Goal: Task Accomplishment & Management: Manage account settings

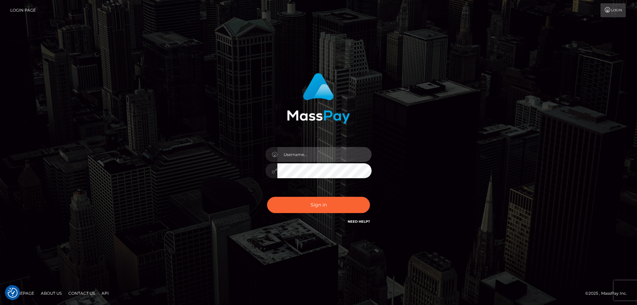
type input "Dan.Cirnat"
click at [370, 194] on div at bounding box center [310, 216] width 136 height 76
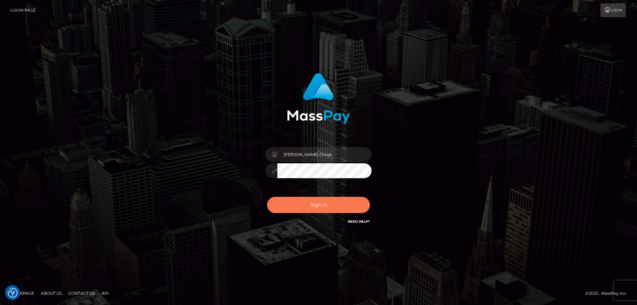
click at [306, 201] on button "Sign in" at bounding box center [318, 205] width 103 height 16
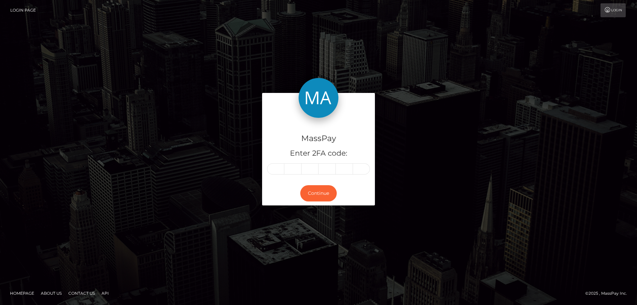
click at [279, 166] on input "text" at bounding box center [275, 168] width 17 height 11
type input "7"
type input "3"
type input "2"
type input "9"
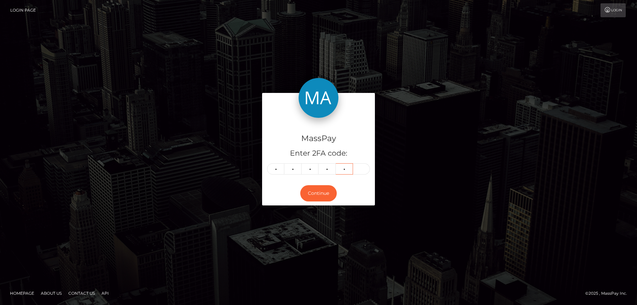
type input "3"
type input "2"
type input "7"
type input "3"
type input "2"
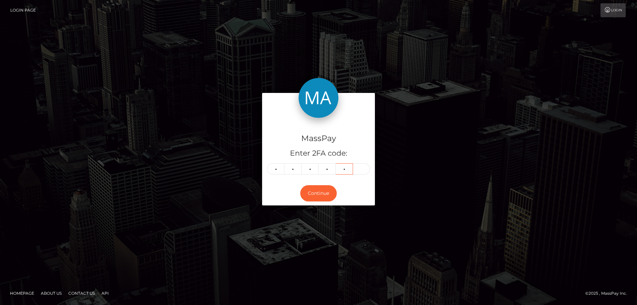
type input "9"
type input "3"
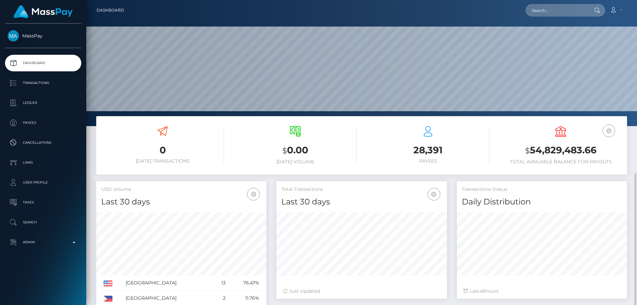
scroll to position [98, 0]
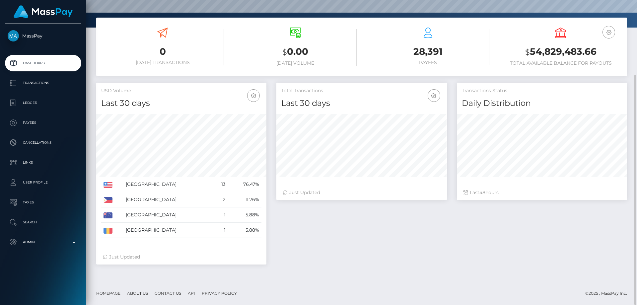
click at [386, 255] on div "Total Transactions Last 30 days Last 30 days Last 60 days Last 90 days 48" at bounding box center [451, 177] width 360 height 188
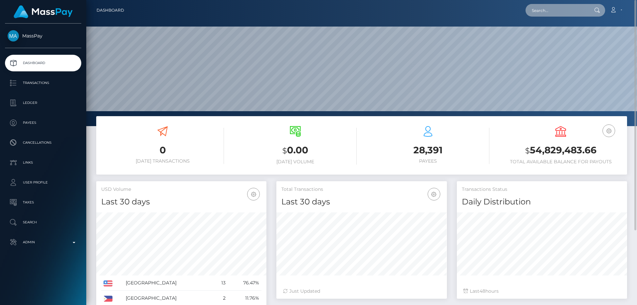
paste input "629375966019334145"
type input "629375966019334145"
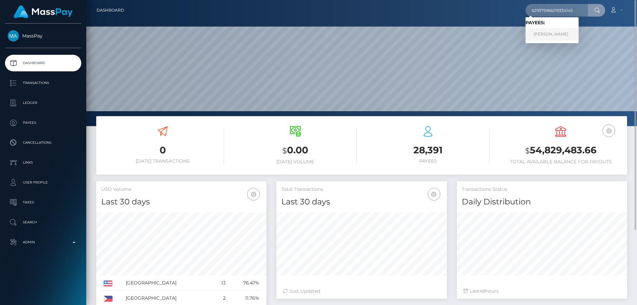
click at [568, 35] on link "Dana Sergeevna Tkachik" at bounding box center [551, 34] width 53 height 12
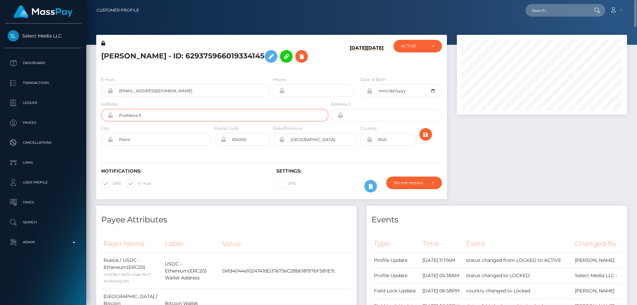
drag, startPoint x: 144, startPoint y: 136, endPoint x: 105, endPoint y: 134, distance: 38.2
click at [105, 121] on div "Pushkina 3" at bounding box center [214, 115] width 227 height 13
paste input "[PERSON_NAME] 54"
type input "[PERSON_NAME] 54"
drag, startPoint x: 138, startPoint y: 159, endPoint x: 114, endPoint y: 159, distance: 23.9
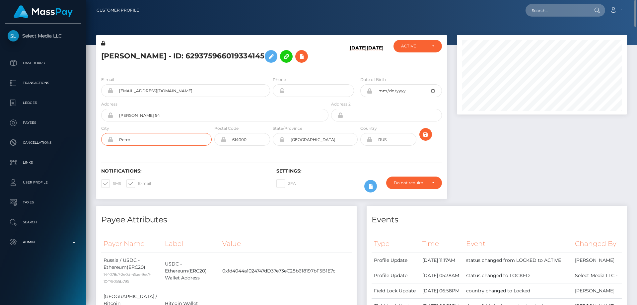
click at [114, 146] on input "Perm" at bounding box center [162, 139] width 98 height 13
paste input "[GEOGRAPHIC_DATA]"
type input "[GEOGRAPHIC_DATA]"
click at [245, 174] on h6 "Notifications:" at bounding box center [183, 171] width 165 height 6
drag, startPoint x: 139, startPoint y: 157, endPoint x: 119, endPoint y: 159, distance: 20.3
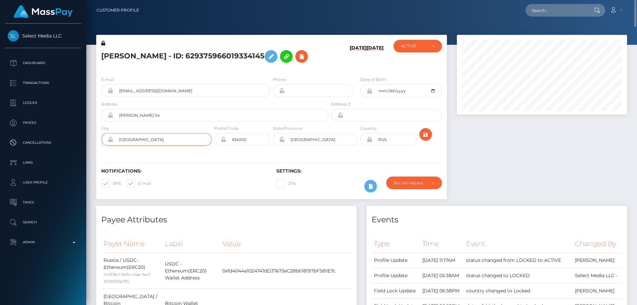
click at [119, 146] on input "NOVI SAD" at bounding box center [162, 139] width 98 height 13
drag, startPoint x: 322, startPoint y: 159, endPoint x: 274, endPoint y: 159, distance: 47.7
click at [274, 146] on div "Perm Region" at bounding box center [315, 139] width 85 height 13
paste input "NOVI SAD"
type input "NOVI SAD"
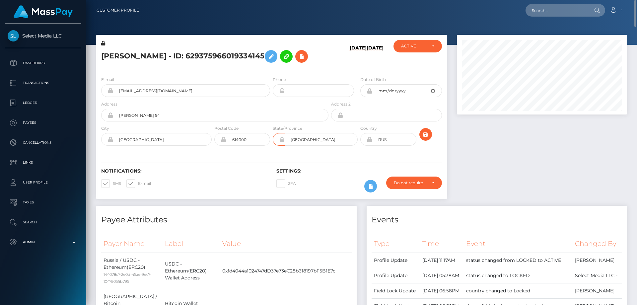
click at [226, 174] on h6 "Notifications:" at bounding box center [183, 171] width 165 height 6
click at [369, 142] on icon at bounding box center [369, 139] width 6 height 5
drag, startPoint x: 390, startPoint y: 158, endPoint x: 341, endPoint y: 176, distance: 51.8
click at [343, 149] on div "City NOVI SAD Postal Code 614000 State/Province RUS" at bounding box center [271, 137] width 350 height 24
type input "SRB"
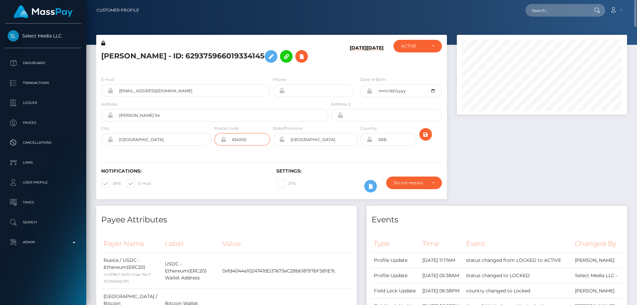
drag, startPoint x: 257, startPoint y: 159, endPoint x: 230, endPoint y: 153, distance: 27.4
click at [230, 146] on input "614000" at bounding box center [248, 139] width 44 height 13
paste input "21101"
type input "21101"
click at [422, 139] on icon "submit" at bounding box center [425, 134] width 8 height 8
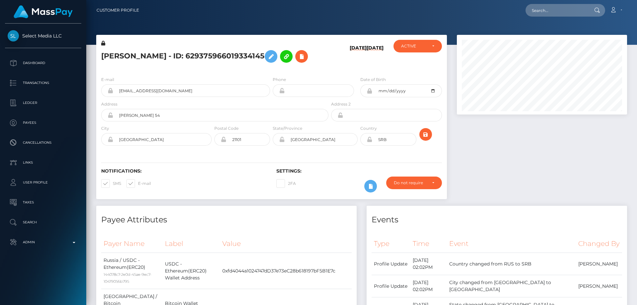
scroll to position [80, 170]
click at [369, 142] on icon at bounding box center [369, 139] width 6 height 5
click at [479, 166] on div at bounding box center [542, 120] width 180 height 171
click at [297, 61] on icon at bounding box center [301, 56] width 8 height 8
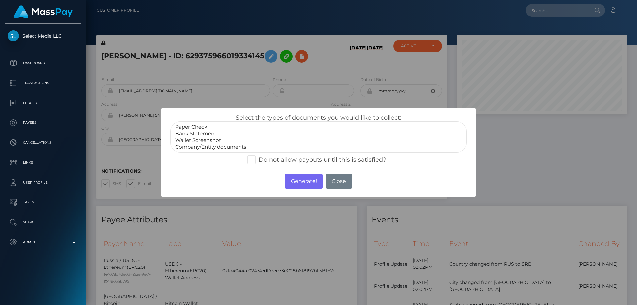
scroll to position [13, 0]
select select "Miscellaneous"
click at [208, 149] on option "Miscellaneous" at bounding box center [318, 147] width 288 height 7
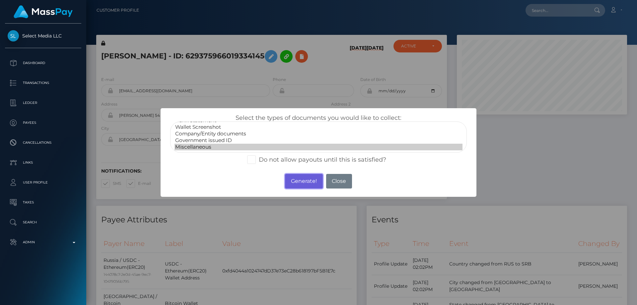
click at [299, 181] on button "Generate!" at bounding box center [303, 181] width 37 height 15
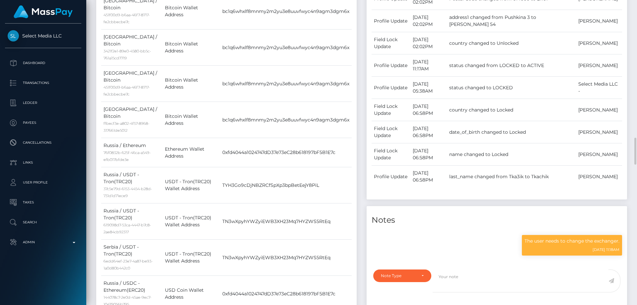
scroll to position [431, 0]
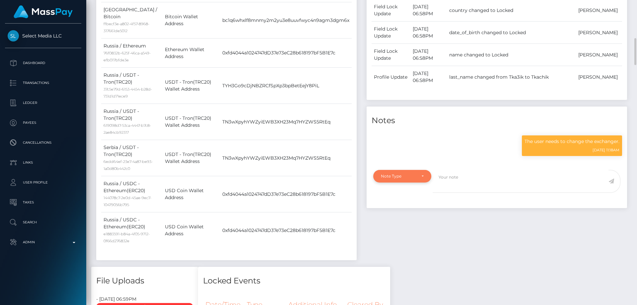
click at [386, 182] on div "Note Type" at bounding box center [402, 176] width 58 height 13
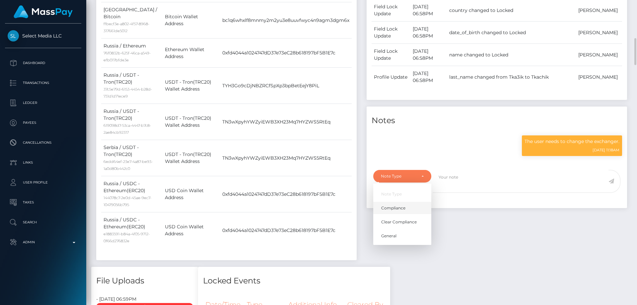
click at [395, 211] on span "Compliance" at bounding box center [393, 208] width 24 height 6
select select "COMPLIANCE"
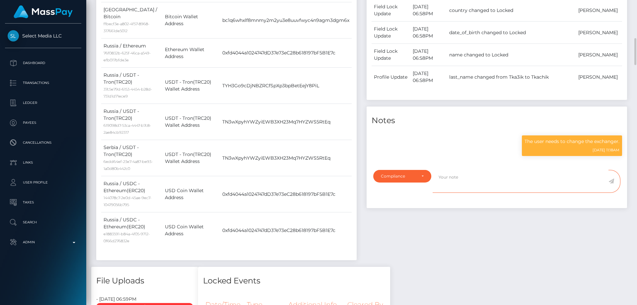
click at [462, 193] on textarea at bounding box center [520, 181] width 176 height 23
type textarea "Address updated as per the provided proof."
click at [611, 184] on icon at bounding box center [611, 180] width 6 height 5
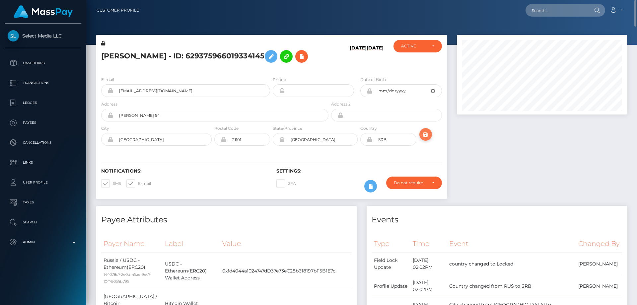
click at [424, 139] on icon "submit" at bounding box center [425, 134] width 8 height 8
click at [134, 51] on h5 "[PERSON_NAME] - ID: 629375966019334145" at bounding box center [212, 56] width 223 height 19
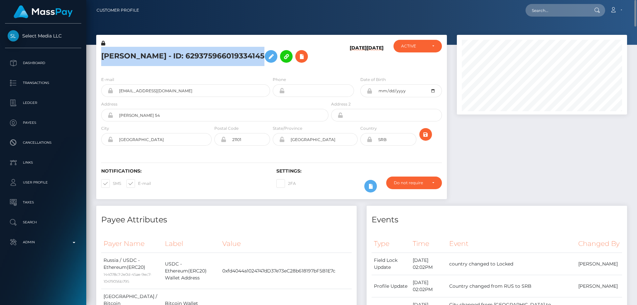
click at [134, 51] on h5 "[PERSON_NAME] - ID: 629375966019334145" at bounding box center [212, 56] width 223 height 19
copy h5 "[PERSON_NAME] - ID: 629375966019334145"
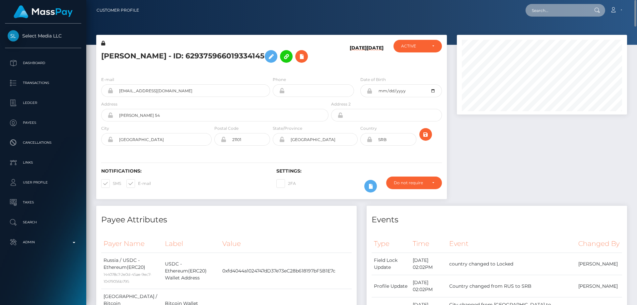
paste input "721373628045729794"
type input "721373628045729794"
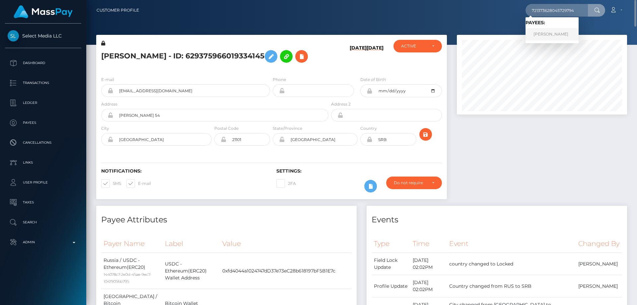
click at [539, 34] on link "[PERSON_NAME]" at bounding box center [551, 34] width 53 height 12
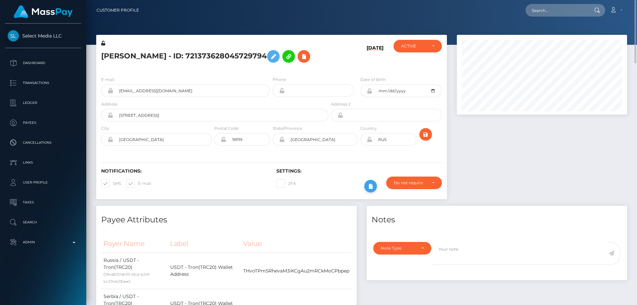
click at [372, 190] on icon at bounding box center [370, 186] width 8 height 8
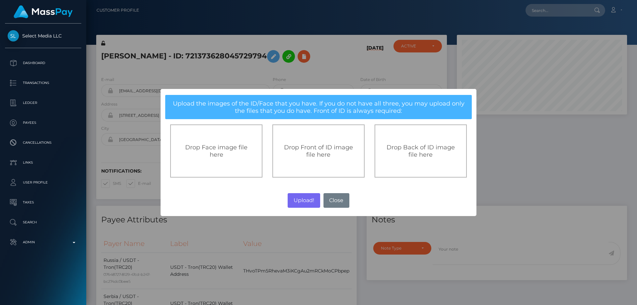
click at [308, 159] on div "Drop Front of ID image file here" at bounding box center [318, 150] width 92 height 53
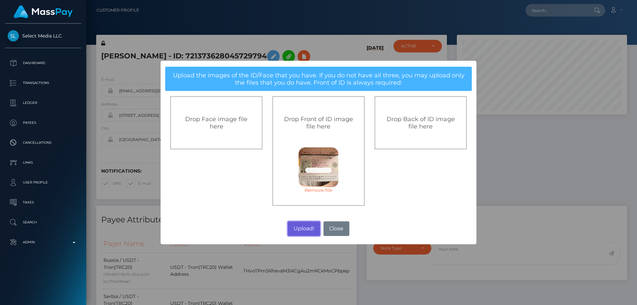
click at [298, 226] on button "Upload!" at bounding box center [303, 228] width 32 height 15
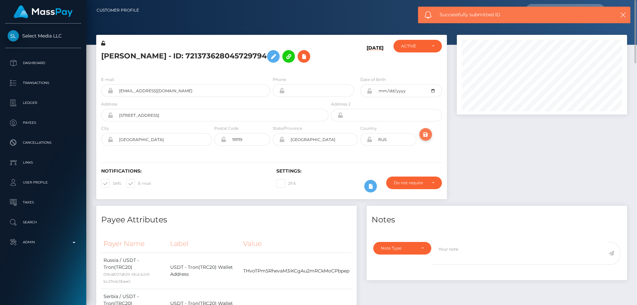
click at [423, 139] on icon "submit" at bounding box center [425, 134] width 8 height 8
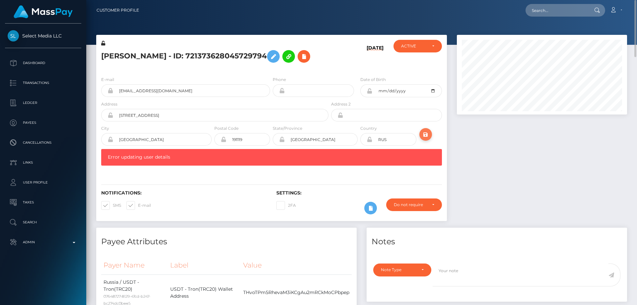
click at [425, 139] on icon "submit" at bounding box center [425, 134] width 8 height 8
click at [103, 43] on icon at bounding box center [103, 43] width 4 height 5
click at [369, 93] on icon at bounding box center [369, 90] width 6 height 5
click at [164, 50] on h5 "ekaterina kolesnikova - ID: 721373628045729794" at bounding box center [212, 56] width 223 height 19
click at [159, 56] on h5 "ekaterina kolesnikova - ID: 721373628045729794" at bounding box center [212, 56] width 223 height 19
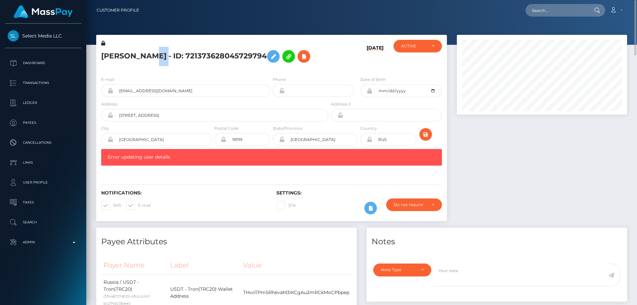
click at [159, 56] on h5 "ekaterina kolesnikova - ID: 721373628045729794" at bounding box center [212, 56] width 223 height 19
copy h5 "ekaterina kolesnikova - ID: 721373628045729794"
paste input "527294436133056512"
type input "527294436133056512"
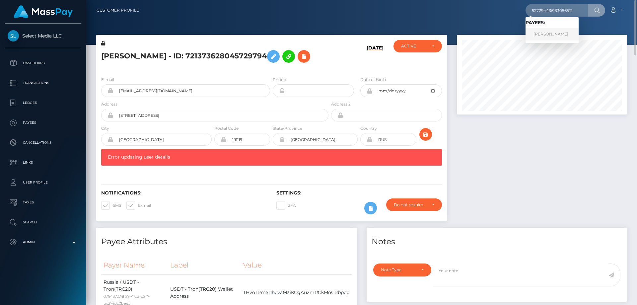
click at [552, 33] on link "Lydia Guhl" at bounding box center [551, 34] width 53 height 12
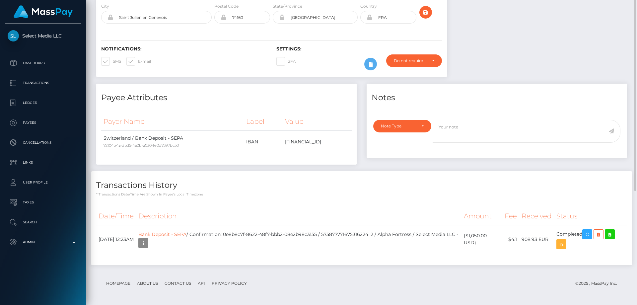
scroll to position [23, 0]
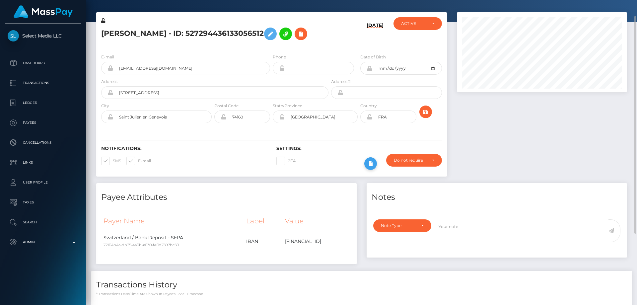
click at [367, 162] on icon at bounding box center [370, 163] width 8 height 8
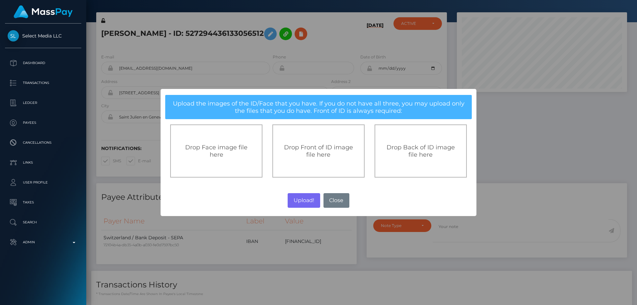
click at [315, 153] on span "Drop Front of ID image file here" at bounding box center [318, 151] width 69 height 15
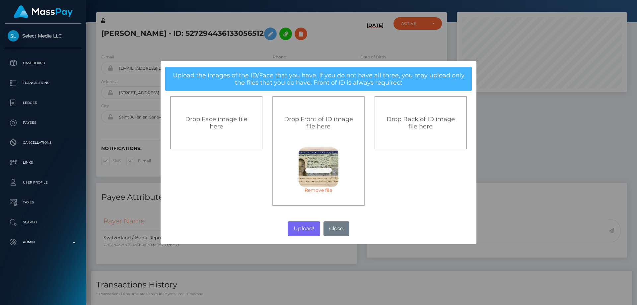
click at [415, 120] on span "Drop Back of ID image file here" at bounding box center [420, 122] width 68 height 15
click at [308, 228] on button "Upload!" at bounding box center [303, 228] width 32 height 15
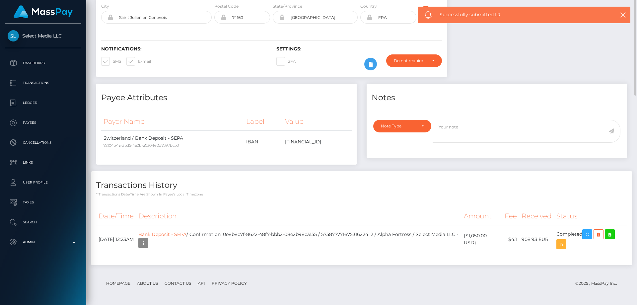
scroll to position [0, 0]
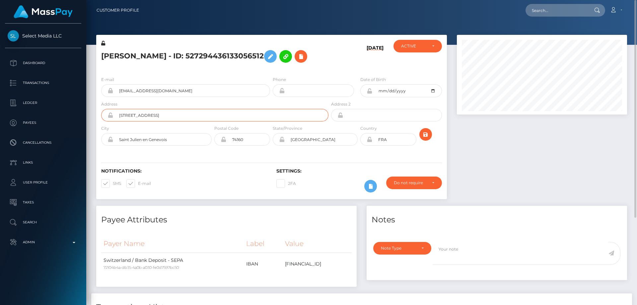
drag, startPoint x: 167, startPoint y: 118, endPoint x: 114, endPoint y: 116, distance: 53.4
click at [114, 116] on input "5 avenue de Sardaigne" at bounding box center [220, 115] width 215 height 13
paste input "[GEOGRAPHIC_DATA][PERSON_NAME] 14"
type input "[GEOGRAPHIC_DATA][PERSON_NAME] 14"
drag, startPoint x: 150, startPoint y: 138, endPoint x: 103, endPoint y: 152, distance: 48.2
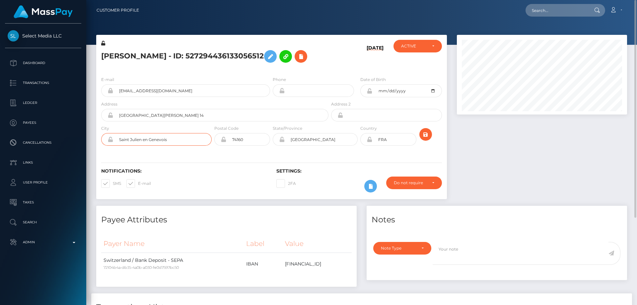
click at [101, 148] on div "City Saint Julien en Genevois" at bounding box center [154, 137] width 117 height 24
paste input "[GEOGRAPHIC_DATA]"
drag, startPoint x: 141, startPoint y: 137, endPoint x: 89, endPoint y: 139, distance: 52.1
click at [89, 139] on div "Lydia Guhl - ID: 527294436133056512 10/31/23 ACTIVE CLOSED ACTIVE E-mail FRA" at bounding box center [361, 231] width 550 height 392
type input "[GEOGRAPHIC_DATA]"
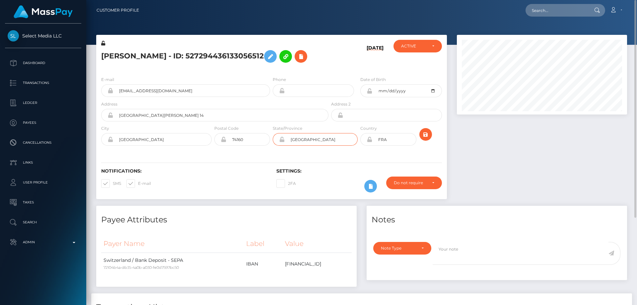
drag, startPoint x: 328, startPoint y: 141, endPoint x: 283, endPoint y: 145, distance: 44.3
click at [283, 145] on div "Rhône-Alpes" at bounding box center [315, 139] width 85 height 13
paste input "[GEOGRAPHIC_DATA]"
type input "[GEOGRAPHIC_DATA]"
click at [351, 142] on div "City Genève Postal Code 74160 State/Province Genève" at bounding box center [271, 137] width 350 height 24
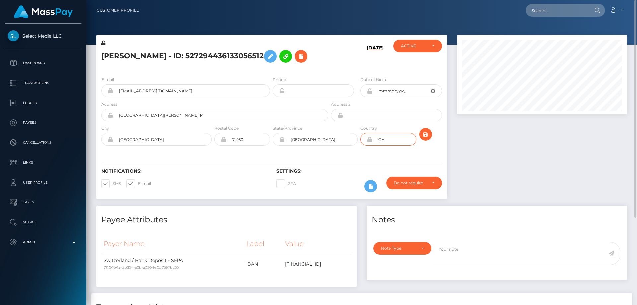
type input "CHE"
click at [426, 131] on icon "submit" at bounding box center [425, 134] width 8 height 8
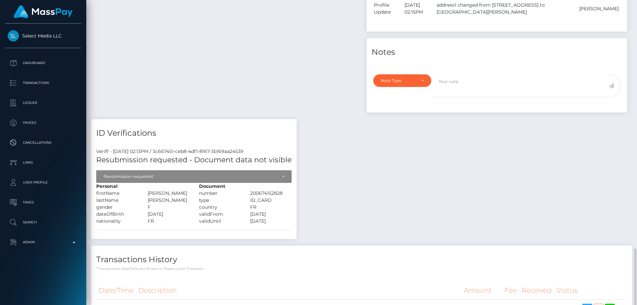
scroll to position [406, 0]
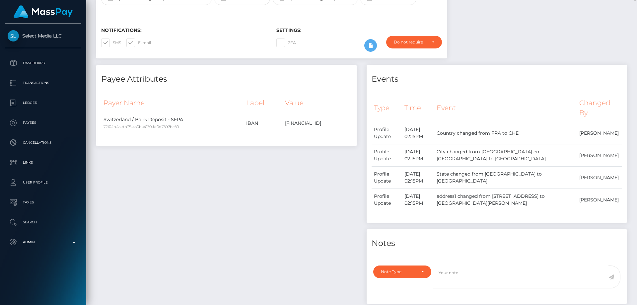
scroll to position [8, 0]
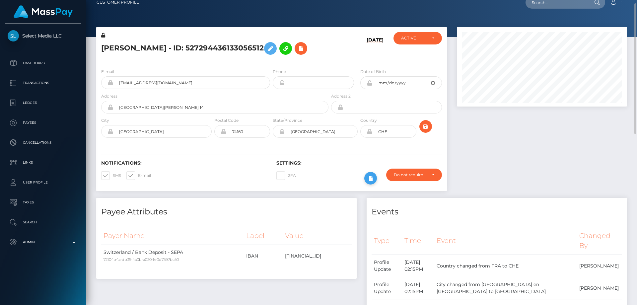
click at [369, 176] on icon at bounding box center [370, 178] width 8 height 8
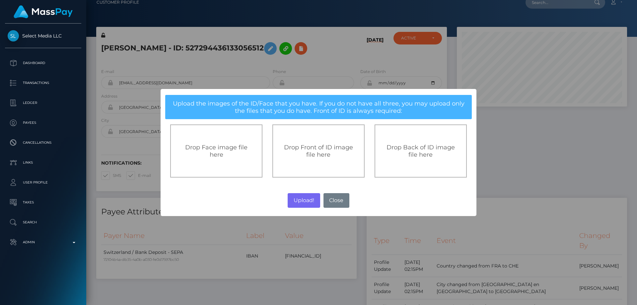
click at [301, 151] on span "Drop Front of ID image file here" at bounding box center [318, 151] width 69 height 15
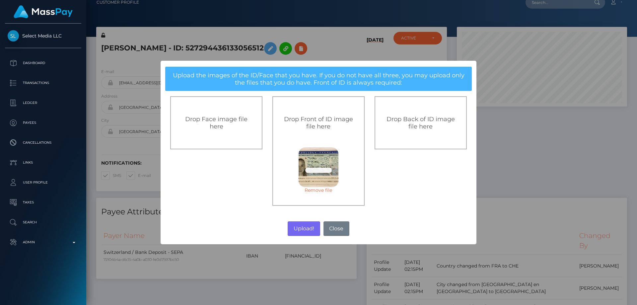
click at [410, 125] on span "Drop Back of ID image file here" at bounding box center [420, 122] width 68 height 15
click at [310, 229] on button "Upload!" at bounding box center [303, 228] width 32 height 15
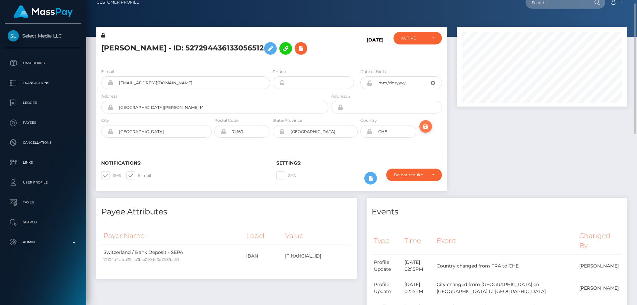
click at [423, 125] on icon "submit" at bounding box center [425, 126] width 8 height 8
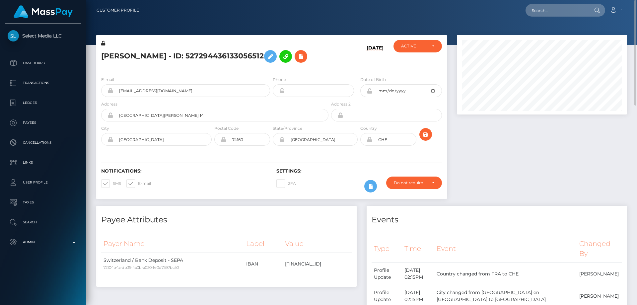
click at [103, 41] on icon at bounding box center [103, 43] width 4 height 5
click at [369, 92] on icon at bounding box center [369, 90] width 6 height 5
click at [368, 138] on icon at bounding box center [369, 139] width 6 height 5
click at [297, 56] on icon at bounding box center [301, 56] width 8 height 8
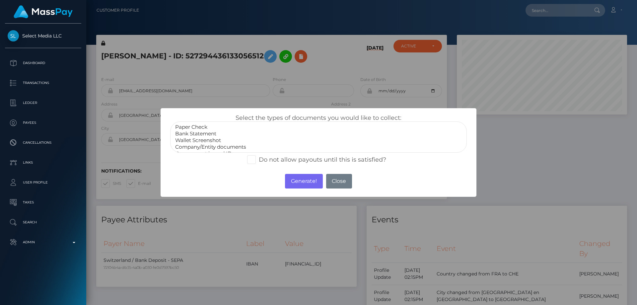
scroll to position [13, 0]
select select "Miscellaneous"
click at [200, 146] on option "Miscellaneous" at bounding box center [318, 147] width 288 height 7
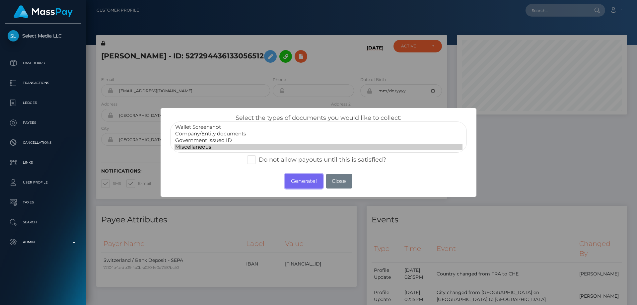
drag, startPoint x: 310, startPoint y: 181, endPoint x: 309, endPoint y: 76, distance: 105.4
click at [310, 181] on button "Generate!" at bounding box center [303, 181] width 37 height 15
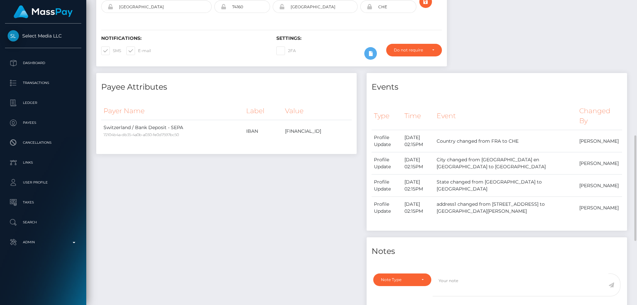
scroll to position [232, 0]
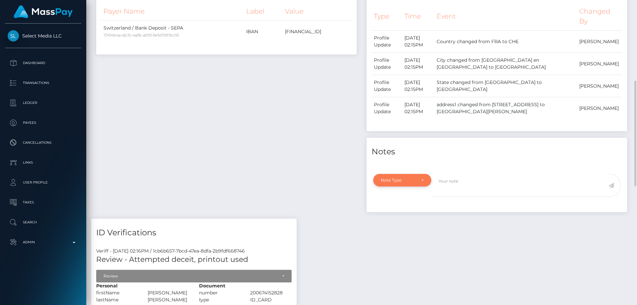
click at [411, 186] on div "Note Type" at bounding box center [402, 180] width 58 height 13
click at [398, 212] on span "Compliance" at bounding box center [393, 212] width 24 height 6
select select "COMPLIANCE"
click at [458, 186] on textarea at bounding box center [520, 185] width 176 height 23
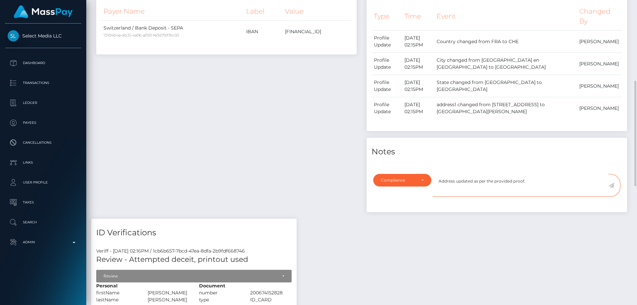
type textarea "Address updated as per the provided proof."
click at [611, 185] on icon at bounding box center [611, 185] width 6 height 5
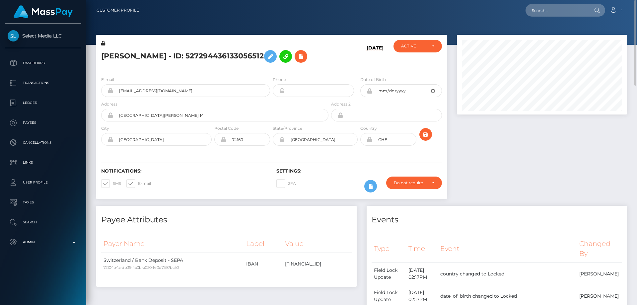
click at [153, 53] on h5 "[PERSON_NAME] - ID: 527294436133056512" at bounding box center [212, 56] width 223 height 19
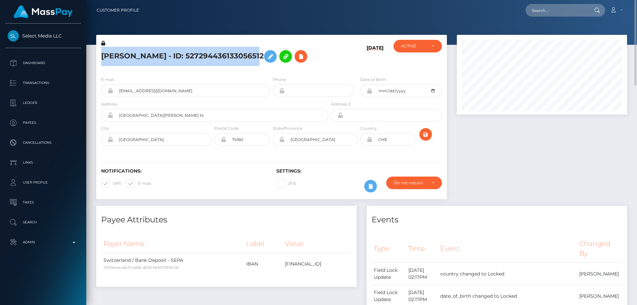
click at [153, 53] on h5 "[PERSON_NAME] - ID: 527294436133056512" at bounding box center [212, 56] width 223 height 19
copy h5 "[PERSON_NAME] - ID: 527294436133056512"
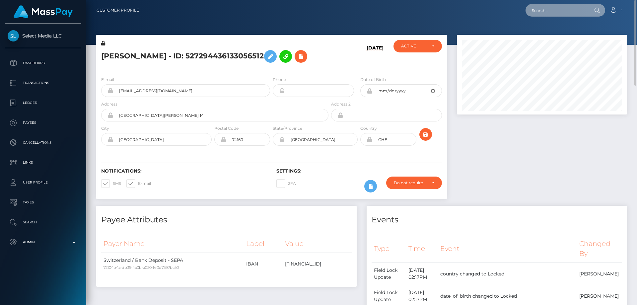
paste input "810153029868212224"
type input "810153029868212224"
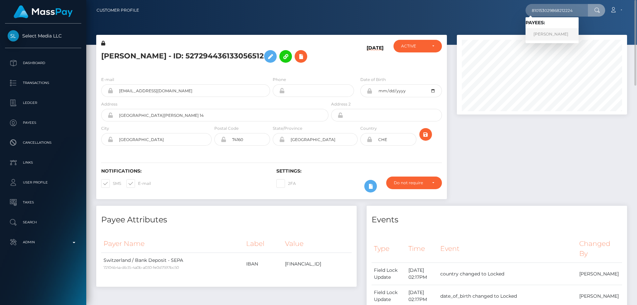
click at [538, 31] on link "Viktoriia Dzhabieva" at bounding box center [551, 34] width 53 height 12
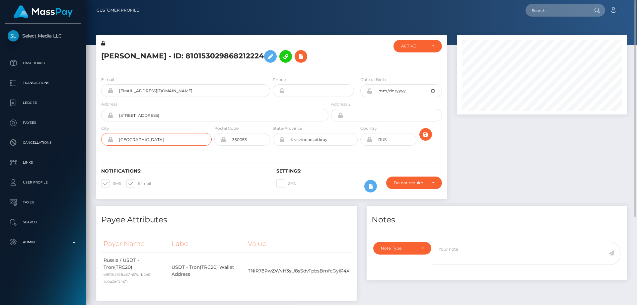
drag, startPoint x: 149, startPoint y: 141, endPoint x: 112, endPoint y: 141, distance: 36.5
click at [112, 141] on div "Krasnodar" at bounding box center [156, 139] width 110 height 13
paste input "MENGWI"
type input "MENGWI"
drag, startPoint x: 165, startPoint y: 114, endPoint x: 90, endPoint y: 124, distance: 76.0
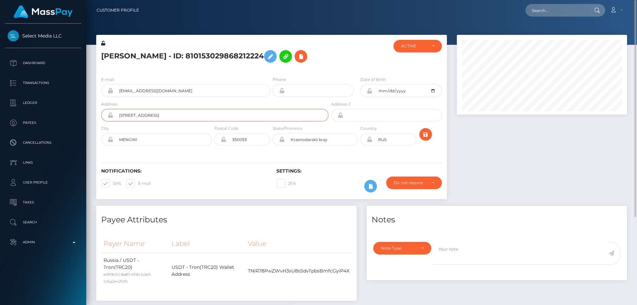
click at [90, 124] on div "Viktoriia Dzhabieva - ID: 810153029868212224 ACTIVE" at bounding box center [361, 231] width 550 height 393
paste input "JL. MUNDUK BATU BELAH PERERENAN KEC MENGWI PERERENAN"
type input "JL. MUNDUK BATU BELAH PERERENAN KEC MENGWI PERERENAN"
drag, startPoint x: 256, startPoint y: 114, endPoint x: 210, endPoint y: 116, distance: 45.4
click at [210, 116] on input "JL. MUNDUK BATU BELAH PERERENAN KEC MENGWI PERERENAN" at bounding box center [220, 115] width 215 height 13
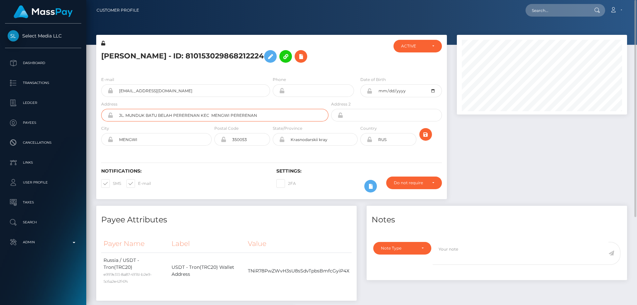
click at [264, 114] on input "JL. MUNDUK BATU BELAH PERERENAN KEC MENGWI PERERENAN" at bounding box center [220, 115] width 215 height 13
drag, startPoint x: 146, startPoint y: 135, endPoint x: 113, endPoint y: 139, distance: 33.1
click at [113, 139] on input "MENGWI" at bounding box center [162, 139] width 98 height 13
drag, startPoint x: 335, startPoint y: 141, endPoint x: 241, endPoint y: 151, distance: 94.3
click at [244, 149] on div "E-mail viktoria.danilevich.09@gmail.com Phone RUS" at bounding box center [271, 111] width 350 height 81
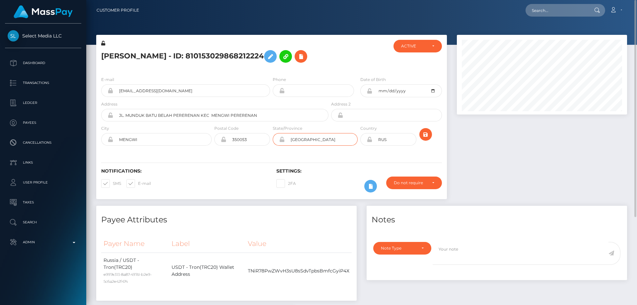
type input "[GEOGRAPHIC_DATA]"
drag, startPoint x: 404, startPoint y: 137, endPoint x: 334, endPoint y: 147, distance: 71.3
click at [334, 145] on div "City MENGWI Postal Code 350053 State/Province Bali" at bounding box center [271, 137] width 350 height 24
type input "IDN"
drag, startPoint x: 253, startPoint y: 142, endPoint x: 231, endPoint y: 142, distance: 22.2
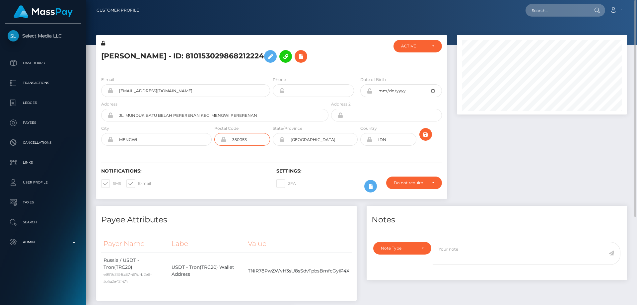
click at [231, 142] on input "350053" at bounding box center [248, 139] width 44 height 13
paste input "80351"
type input "80351"
click at [426, 132] on icon "submit" at bounding box center [425, 134] width 8 height 8
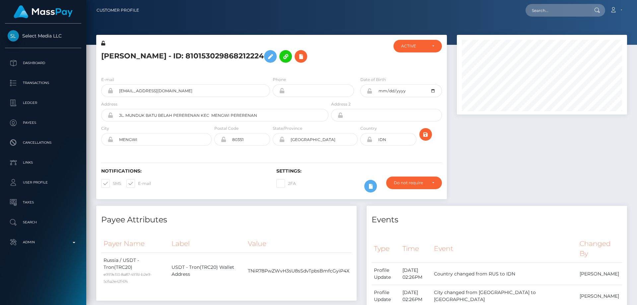
scroll to position [80, 170]
click at [370, 185] on icon at bounding box center [370, 186] width 8 height 8
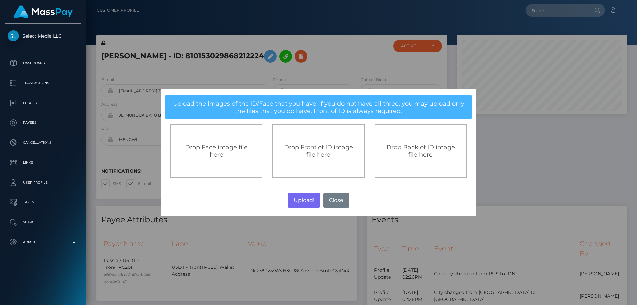
click at [318, 155] on span "Drop Front of ID image file here" at bounding box center [318, 151] width 69 height 15
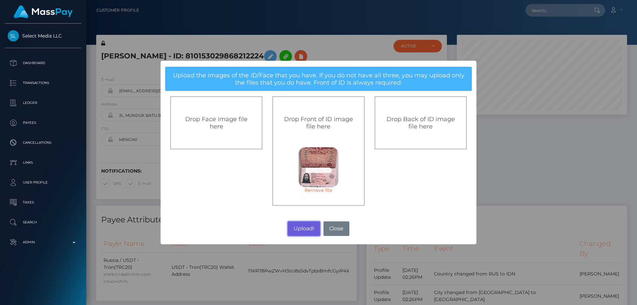
click at [302, 231] on button "Upload!" at bounding box center [303, 228] width 32 height 15
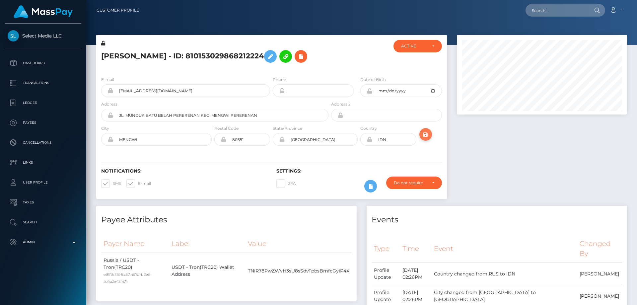
click at [422, 135] on icon "submit" at bounding box center [425, 134] width 8 height 8
click at [103, 43] on icon at bounding box center [103, 43] width 4 height 5
click at [369, 91] on icon at bounding box center [369, 90] width 6 height 5
click at [305, 56] on icon at bounding box center [301, 56] width 8 height 8
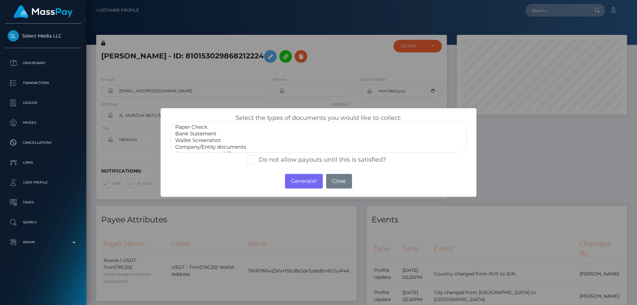
scroll to position [13, 0]
select select "Miscellaneous"
click at [202, 147] on option "Miscellaneous" at bounding box center [318, 147] width 288 height 7
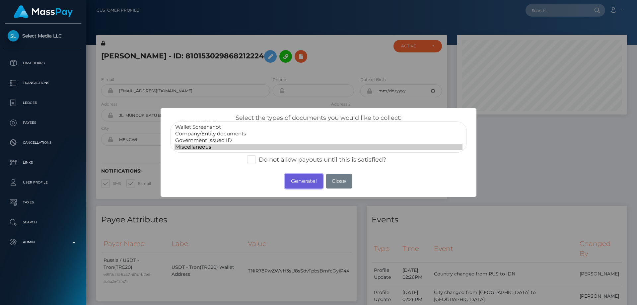
click at [311, 182] on button "Generate!" at bounding box center [303, 181] width 37 height 15
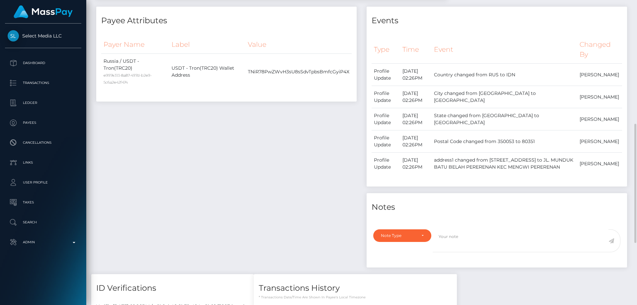
scroll to position [298, 0]
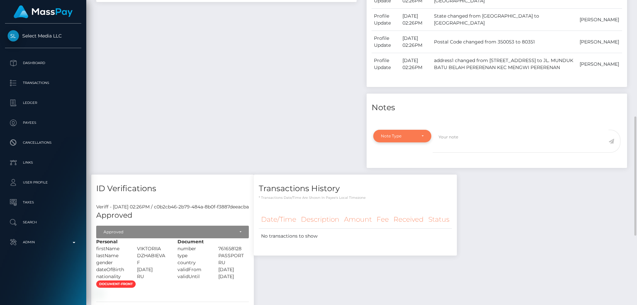
click at [392, 139] on div "Note Type" at bounding box center [398, 135] width 35 height 5
click at [390, 171] on span "Compliance" at bounding box center [393, 168] width 24 height 6
select select "COMPLIANCE"
click at [468, 150] on textarea at bounding box center [520, 141] width 176 height 23
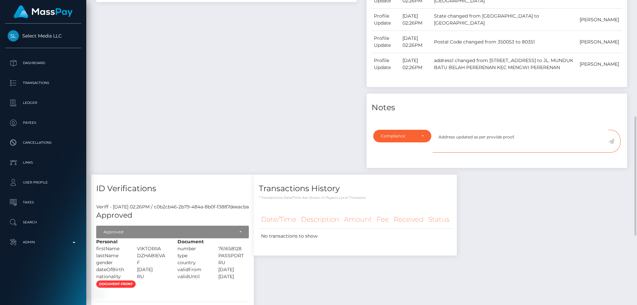
type textarea "Address updated as per provide proof."
click at [611, 144] on icon at bounding box center [611, 141] width 6 height 5
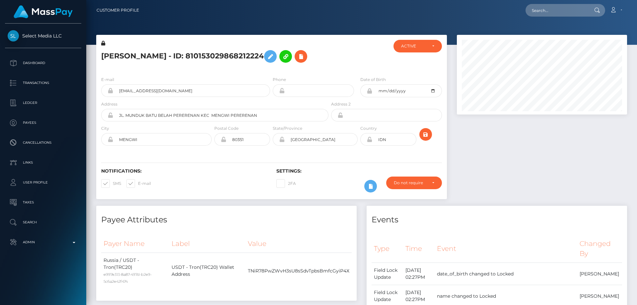
scroll to position [80, 170]
click at [369, 139] on icon at bounding box center [369, 139] width 6 height 5
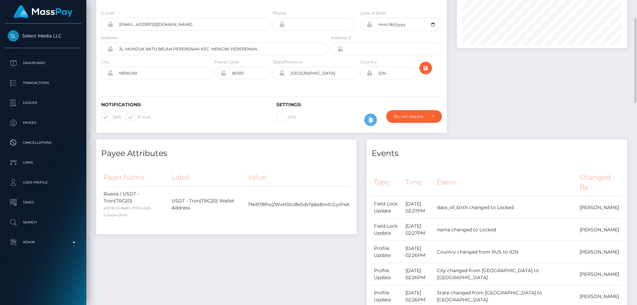
scroll to position [0, 0]
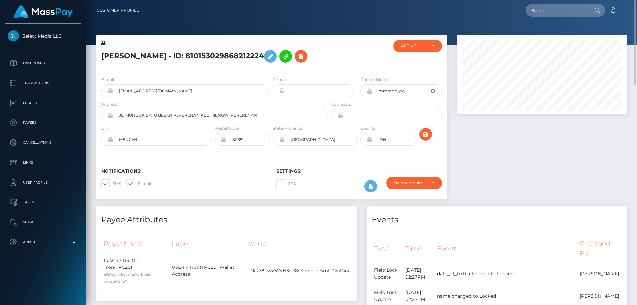
click at [138, 58] on h5 "[PERSON_NAME] - ID: 810153029868212224" at bounding box center [212, 56] width 223 height 19
copy h5 "[PERSON_NAME] - ID: 810153029868212224"
paste input "[EMAIL_ADDRESS][DOMAIN_NAME]"
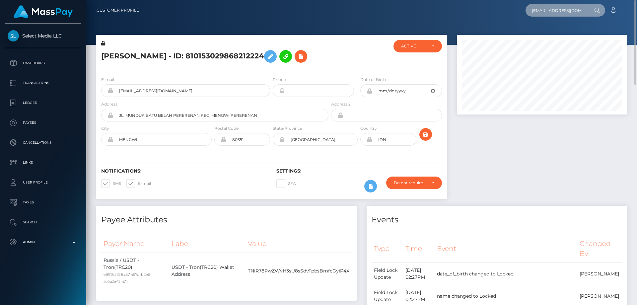
scroll to position [0, 5]
type input "[EMAIL_ADDRESS][DOMAIN_NAME]"
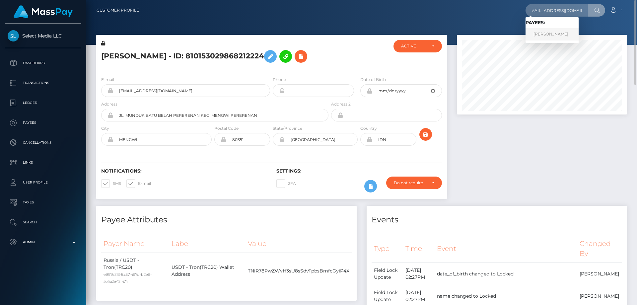
click at [542, 32] on link "[PERSON_NAME]" at bounding box center [551, 34] width 53 height 12
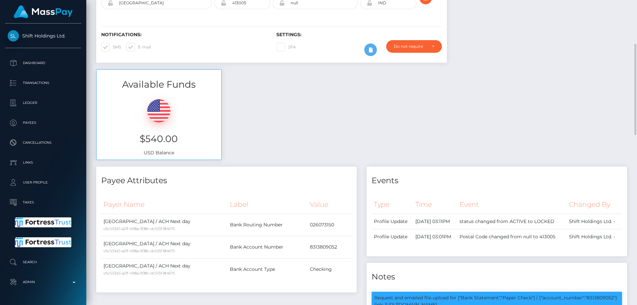
scroll to position [47, 0]
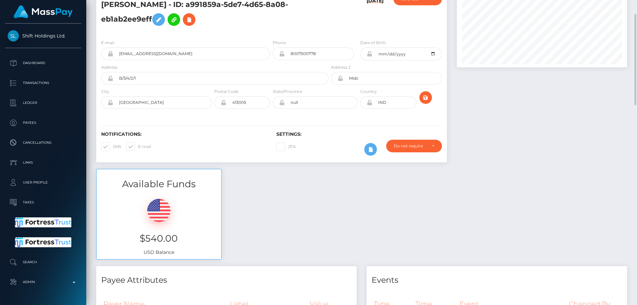
drag, startPoint x: 224, startPoint y: 26, endPoint x: 243, endPoint y: 33, distance: 20.1
click at [224, 26] on h5 "[PERSON_NAME] - ID: a991859a-5de7-4d65-8a08-eb1ab2ee9eff" at bounding box center [212, 15] width 223 height 30
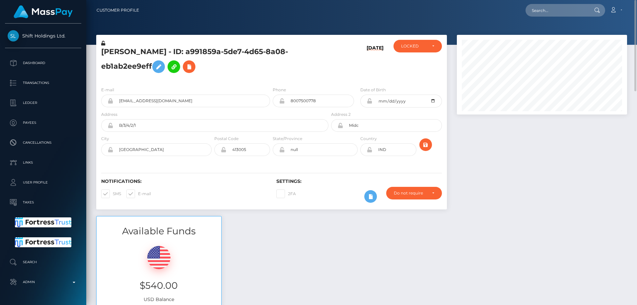
click at [244, 78] on div "[PERSON_NAME] - ID: a991859a-5de7-4d65-8a08-eb1ab2ee9eff" at bounding box center [212, 60] width 233 height 41
click at [191, 65] on icon at bounding box center [189, 67] width 8 height 8
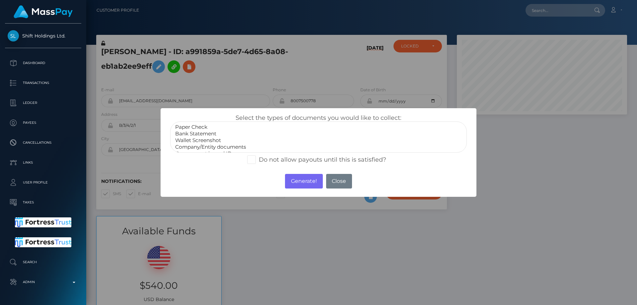
select select "Bank Statement"
click at [208, 133] on option "Bank Statement" at bounding box center [318, 133] width 288 height 7
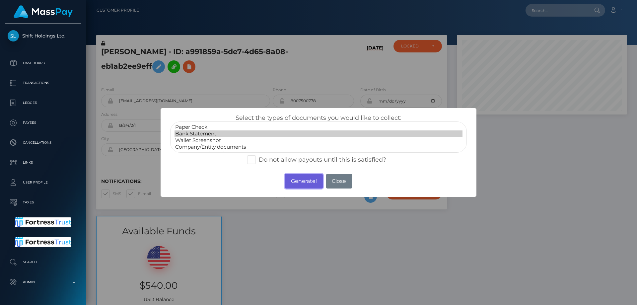
click at [309, 181] on button "Generate!" at bounding box center [303, 181] width 37 height 15
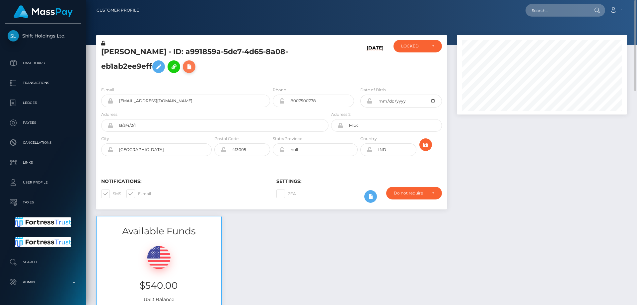
click at [192, 67] on icon at bounding box center [189, 67] width 8 height 8
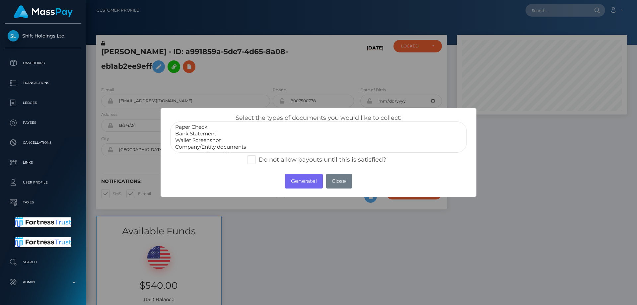
scroll to position [13, 0]
click at [193, 148] on option "Miscellaneous" at bounding box center [318, 147] width 288 height 7
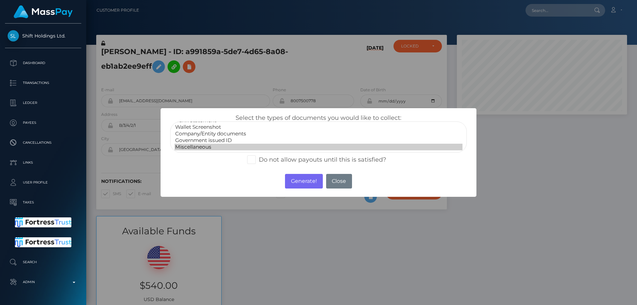
select select "Government issued ID"
click at [199, 141] on option "Government issued ID" at bounding box center [318, 140] width 288 height 7
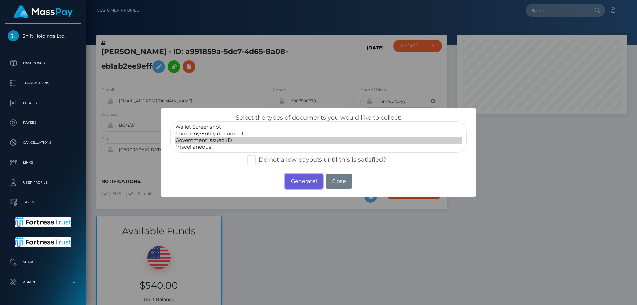
click at [306, 182] on button "Generate!" at bounding box center [303, 181] width 37 height 15
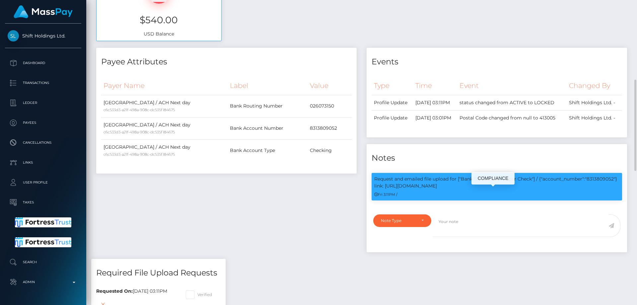
scroll to position [80, 170]
click at [605, 189] on p "Request and emailed file upload for ["Bank Statement","Paper Check"] / {"accoun…" at bounding box center [496, 182] width 245 height 14
drag, startPoint x: 602, startPoint y: 198, endPoint x: 551, endPoint y: 227, distance: 59.4
click at [551, 227] on div "Note Type Compliance Clear Compliance General Note Type" at bounding box center [496, 231] width 260 height 42
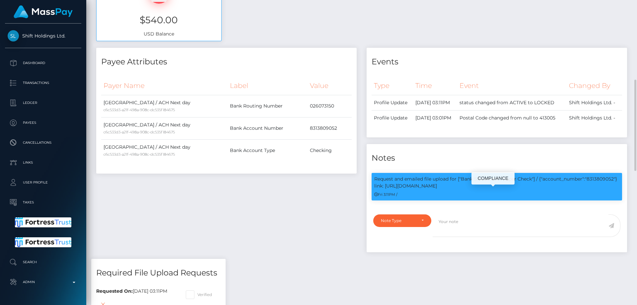
click at [598, 189] on p "Request and emailed file upload for ["Bank Statement","Paper Check"] / {"accoun…" at bounding box center [496, 182] width 245 height 14
copy p "8313809052"
click at [384, 223] on div "Note Type" at bounding box center [398, 220] width 35 height 5
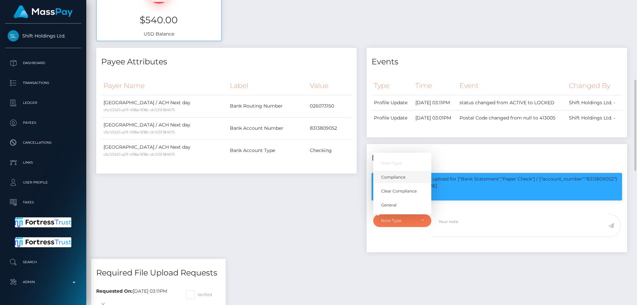
click at [412, 183] on link "Compliance" at bounding box center [402, 177] width 58 height 12
select select "COMPLIANCE"
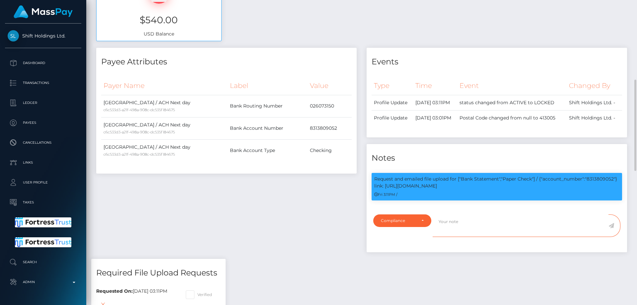
click at [447, 232] on textarea at bounding box center [520, 225] width 176 height 23
paste textarea "8313809052"
paste textarea "[PERSON_NAME] [PERSON_NAME]"
type textarea "Bank statement for the account: 8313809052 provided showing that the account ow…"
click at [612, 228] on icon at bounding box center [611, 225] width 6 height 5
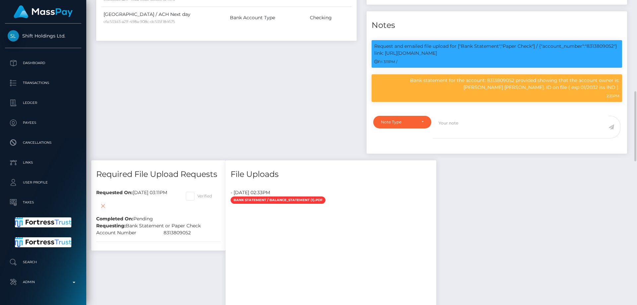
scroll to position [464, 0]
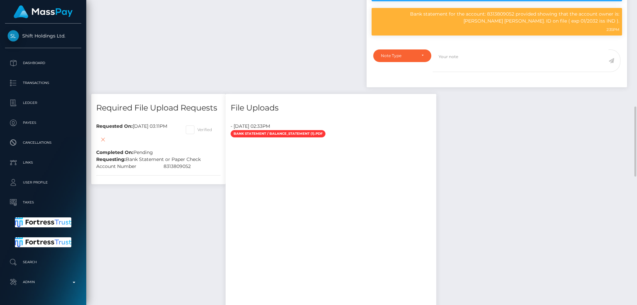
click at [197, 132] on span at bounding box center [197, 129] width 0 height 5
click at [202, 130] on input "Verified" at bounding box center [199, 127] width 4 height 4
checkbox input "true"
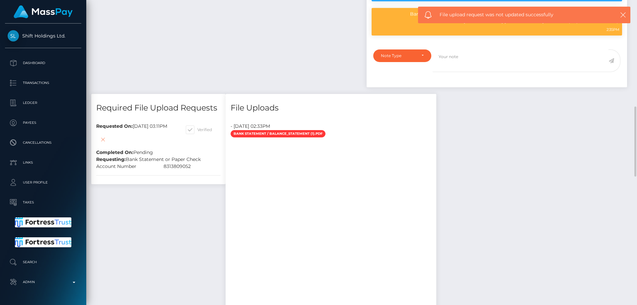
scroll to position [80, 170]
click at [107, 144] on icon at bounding box center [103, 139] width 8 height 8
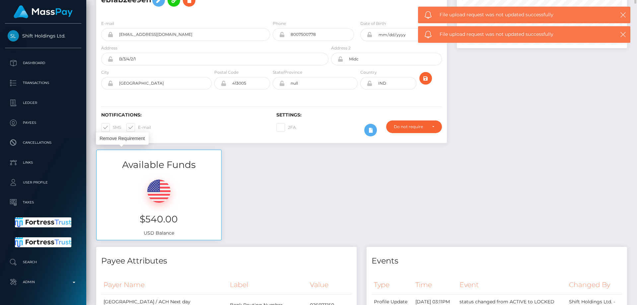
scroll to position [0, 0]
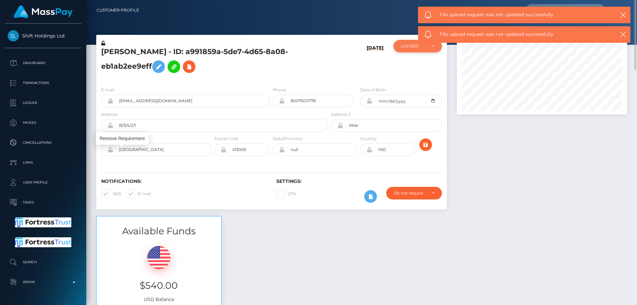
click at [401, 45] on div "LOCKED" at bounding box center [414, 45] width 26 height 5
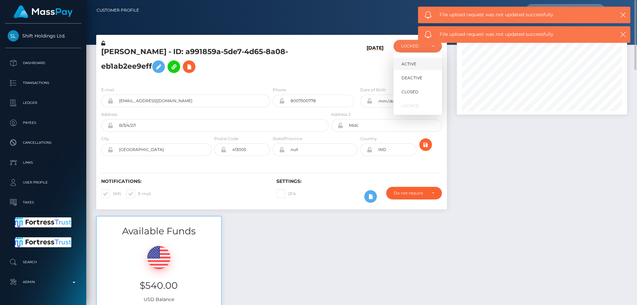
scroll to position [80, 170]
drag, startPoint x: 412, startPoint y: 60, endPoint x: 496, endPoint y: 164, distance: 133.8
click at [412, 60] on link "ACTIVE" at bounding box center [417, 64] width 48 height 12
select select "ACTIVE"
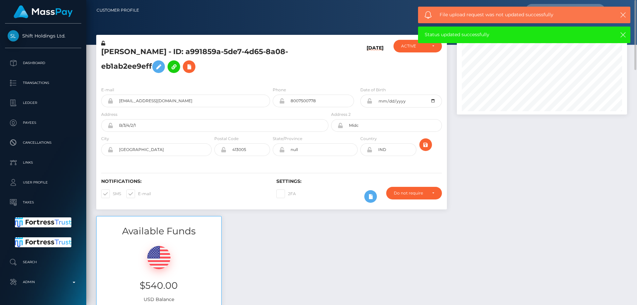
click at [125, 66] on h5 "Rama Gullapalli - ID: a991859a-5de7-4d65-8a08-eb1ab2ee9eff" at bounding box center [212, 62] width 223 height 30
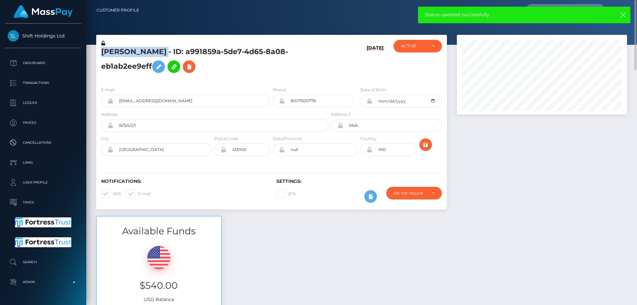
drag, startPoint x: 159, startPoint y: 50, endPoint x: 98, endPoint y: 46, distance: 61.5
click at [98, 46] on div "Rama Gullapalli - ID: a991859a-5de7-4d65-8a08-eb1ab2ee9eff" at bounding box center [212, 60] width 233 height 41
click at [145, 48] on h5 "Rama Gullapalli - ID: a991859a-5de7-4d65-8a08-eb1ab2ee9eff" at bounding box center [212, 62] width 223 height 30
drag, startPoint x: 160, startPoint y: 51, endPoint x: 104, endPoint y: 52, distance: 56.0
click at [104, 52] on h5 "Rama Gullapalli - ID: a991859a-5de7-4d65-8a08-eb1ab2ee9eff" at bounding box center [212, 62] width 223 height 30
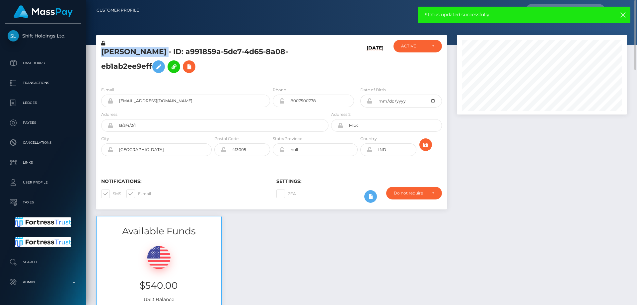
copy h5 "Rama Gullapalli"
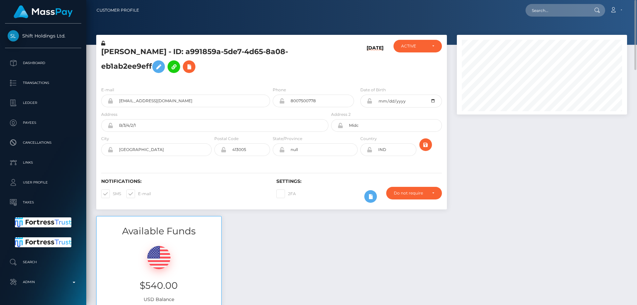
click at [311, 55] on h5 "Rama Gullapalli - ID: a991859a-5de7-4d65-8a08-eb1ab2ee9eff" at bounding box center [212, 62] width 223 height 30
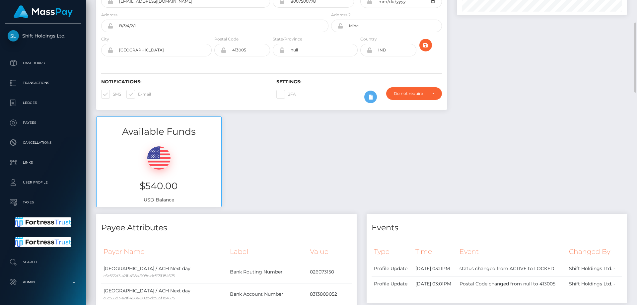
scroll to position [0, 0]
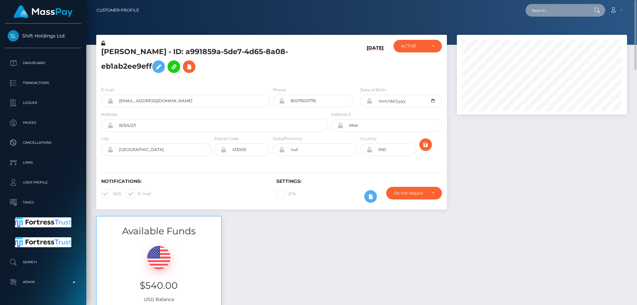
drag, startPoint x: 555, startPoint y: 4, endPoint x: 573, endPoint y: 7, distance: 18.3
paste input "tania.eema1@gmail.com"
click at [546, 10] on input "tania.eema1@gmail.com" at bounding box center [556, 10] width 62 height 13
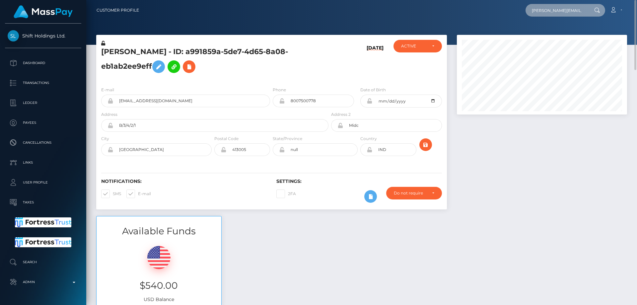
paste input "text"
type input "taniaeema1@gmail.com"
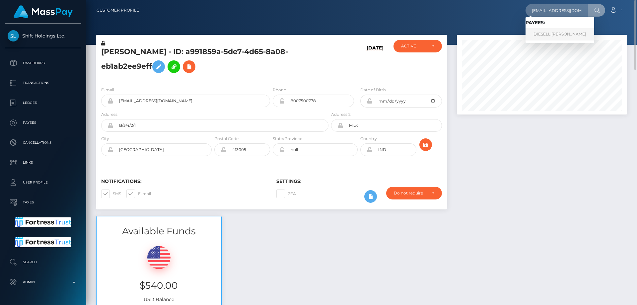
click at [544, 31] on link "DIESELL ARIAS VILLANUEVA" at bounding box center [559, 34] width 69 height 12
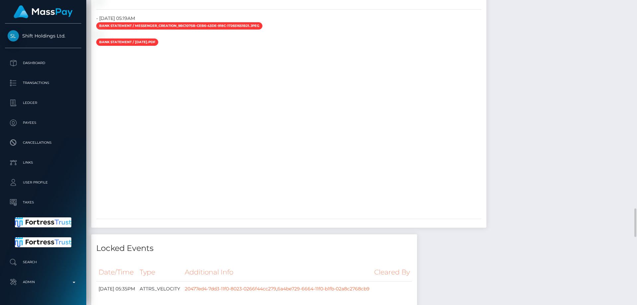
scroll to position [1923, 0]
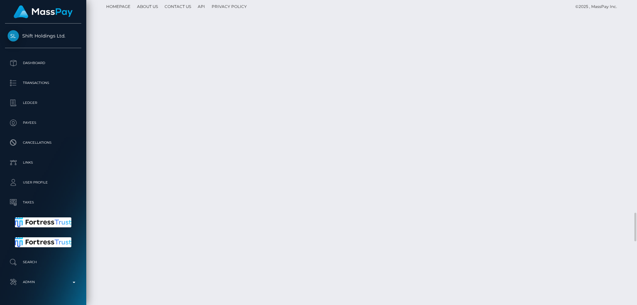
scroll to position [2387, 0]
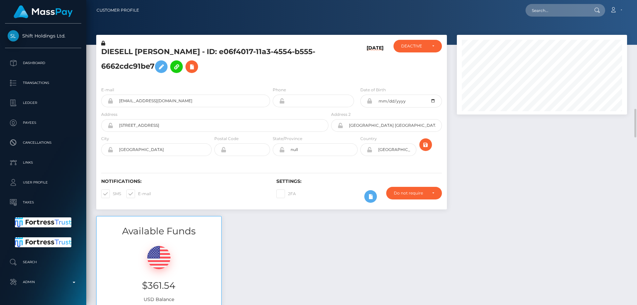
scroll to position [133, 0]
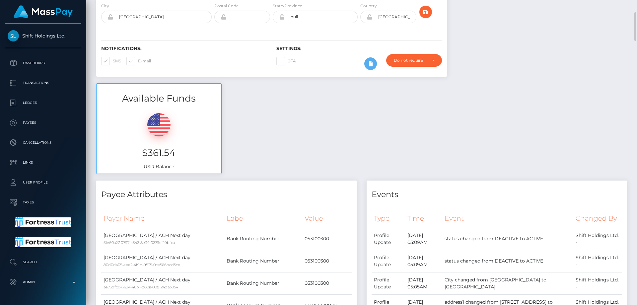
drag, startPoint x: 169, startPoint y: 50, endPoint x: 171, endPoint y: 72, distance: 22.0
click at [169, 50] on h6 "Notifications:" at bounding box center [183, 49] width 165 height 6
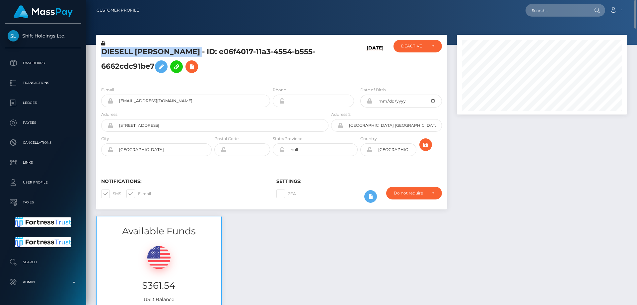
drag, startPoint x: 210, startPoint y: 50, endPoint x: 102, endPoint y: 46, distance: 107.1
click at [102, 46] on div "DIESELL [PERSON_NAME] - ID: e06f4017-11a3-4554-b555-6662cdc91be7" at bounding box center [212, 60] width 233 height 41
copy div "DIESELL [PERSON_NAME]"
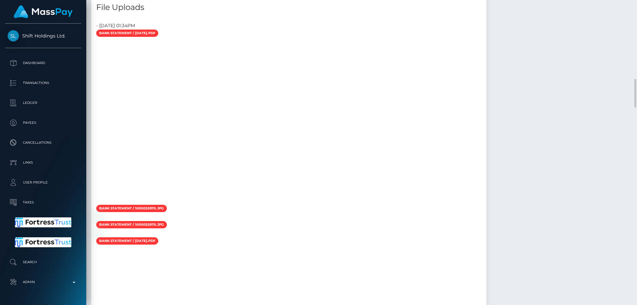
scroll to position [938, 0]
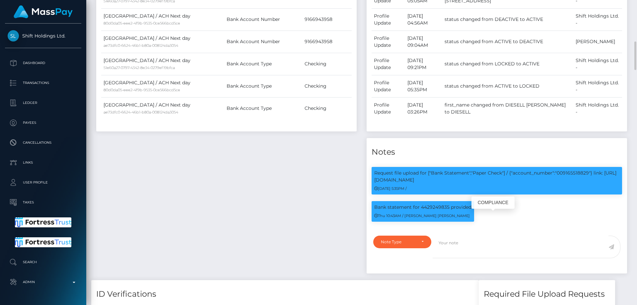
scroll to position [80, 170]
click at [569, 183] on p "Request file upload for ["Bank Statement","Paper Check"] / {"account_number":"0…" at bounding box center [496, 176] width 245 height 14
copy p "009165518829"
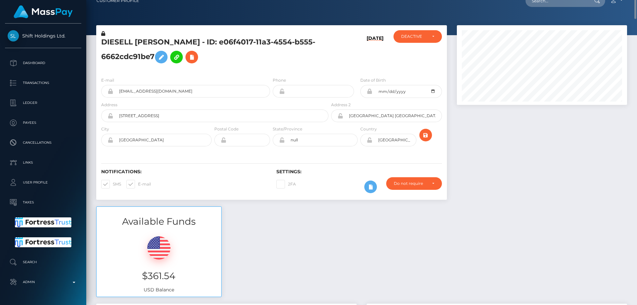
scroll to position [0, 0]
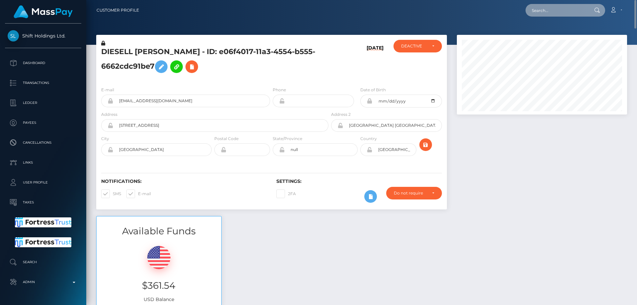
paste input "poact_YoI7f2TT9Pn3"
type input "poact_YoI7f2TT9Pn3"
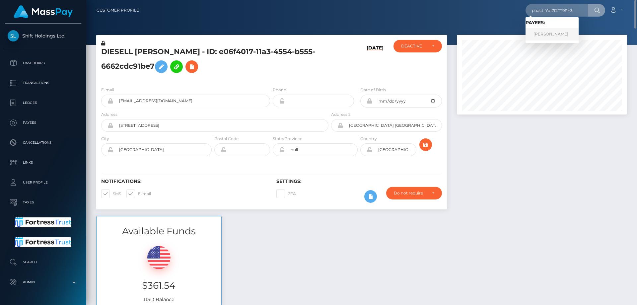
click at [556, 34] on link "Muhammad Sadiq Abba" at bounding box center [551, 34] width 53 height 12
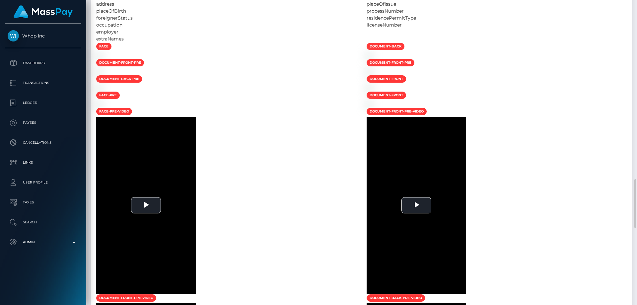
scroll to position [530, 0]
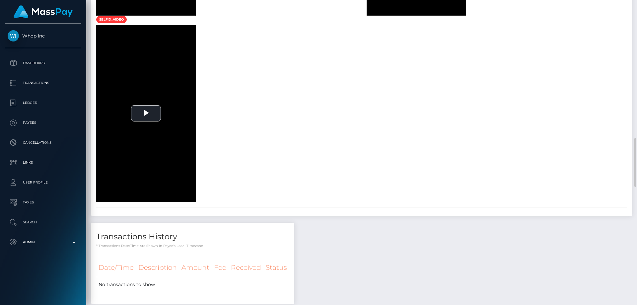
scroll to position [729, 0]
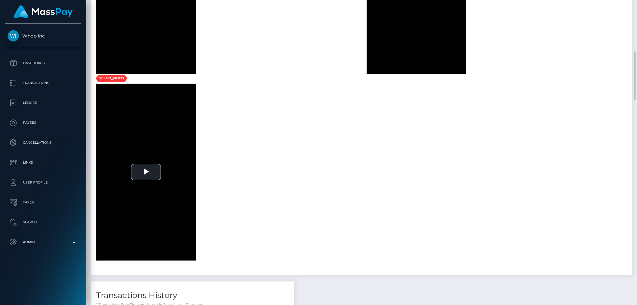
scroll to position [737, 0]
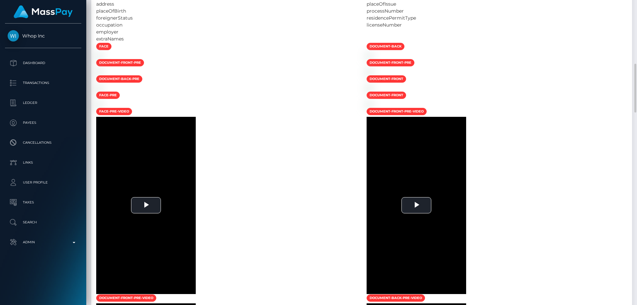
scroll to position [530, 0]
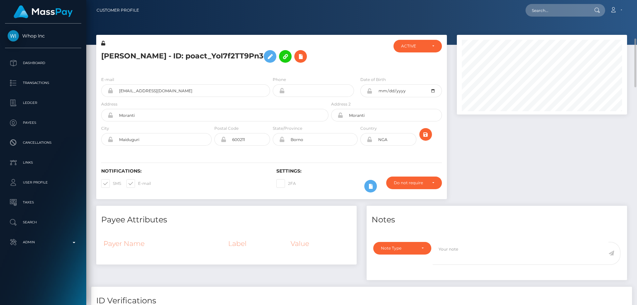
scroll to position [33, 0]
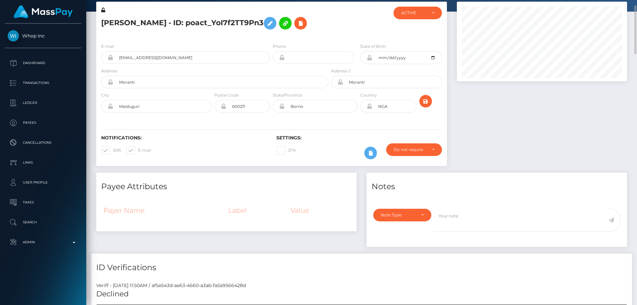
click at [514, 168] on div at bounding box center [542, 87] width 180 height 171
click at [413, 152] on div "Do not require" at bounding box center [410, 149] width 33 height 5
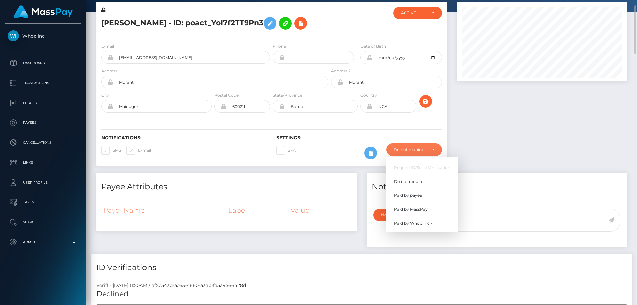
scroll to position [80, 170]
click at [414, 226] on span "Paid by Whop Inc -" at bounding box center [413, 223] width 38 height 6
select select "338"
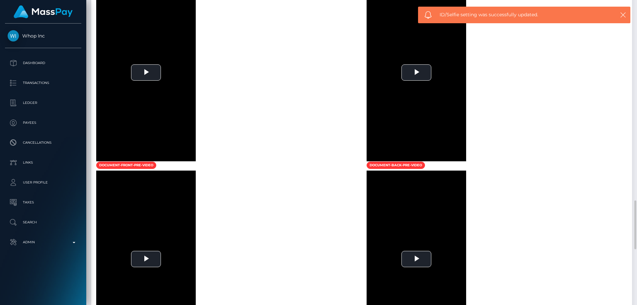
scroll to position [630, 0]
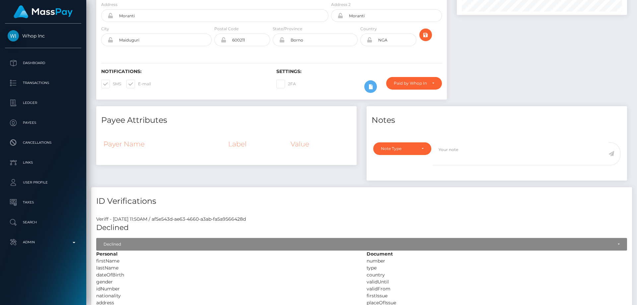
scroll to position [0, 0]
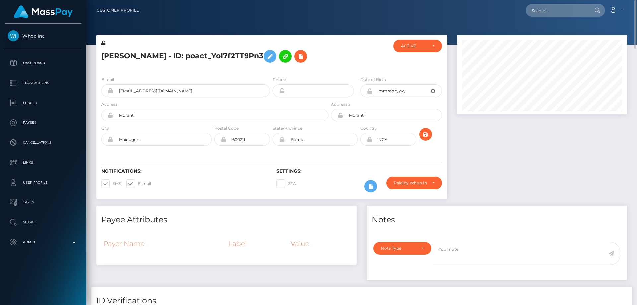
click at [146, 57] on h5 "Muhammad Sadiq Abba - ID: poact_YoI7f2TT9Pn3" at bounding box center [212, 56] width 223 height 19
copy h5 "Muhammad Sadiq Abba - ID: poact_YoI7f2TT9Pn3"
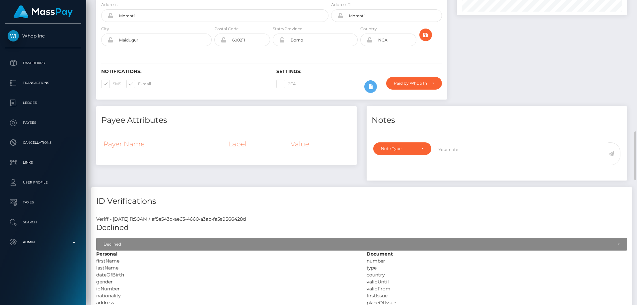
scroll to position [232, 0]
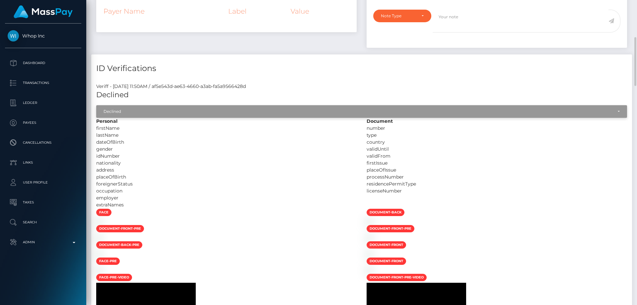
click at [149, 114] on div "Declined" at bounding box center [357, 111] width 509 height 5
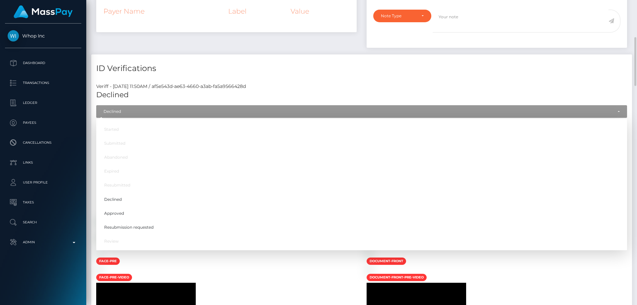
scroll to position [80, 170]
click at [263, 74] on div "ID Verifications" at bounding box center [361, 64] width 540 height 20
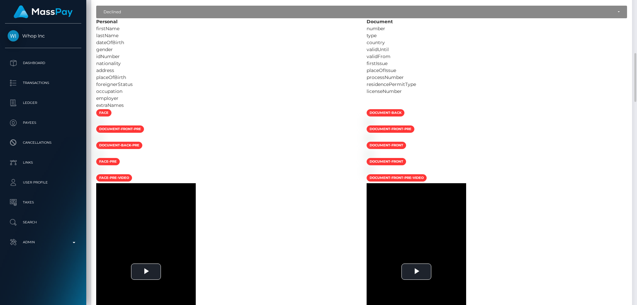
scroll to position [265, 0]
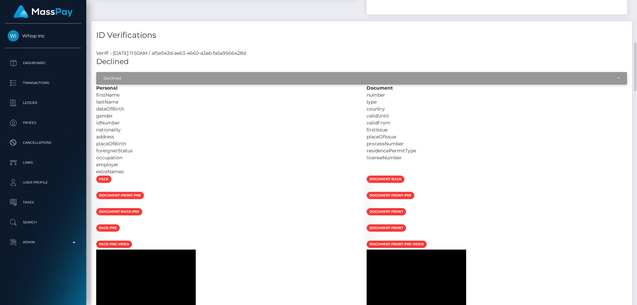
click at [143, 81] on div "Declined" at bounding box center [357, 78] width 509 height 5
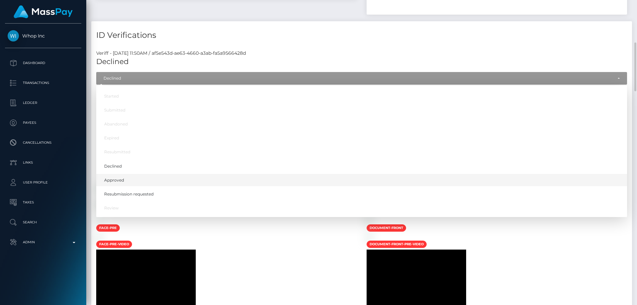
click at [141, 186] on link "Approved" at bounding box center [361, 180] width 530 height 12
select select "Approved"
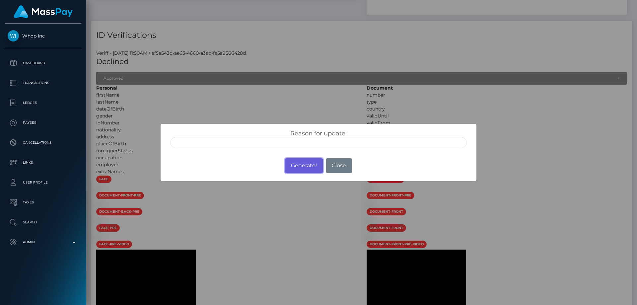
click at [296, 164] on button "Generate!" at bounding box center [303, 165] width 37 height 15
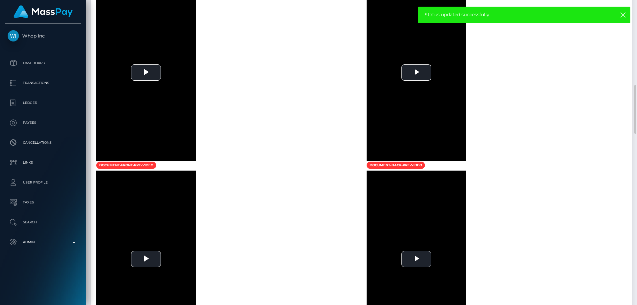
scroll to position [597, 0]
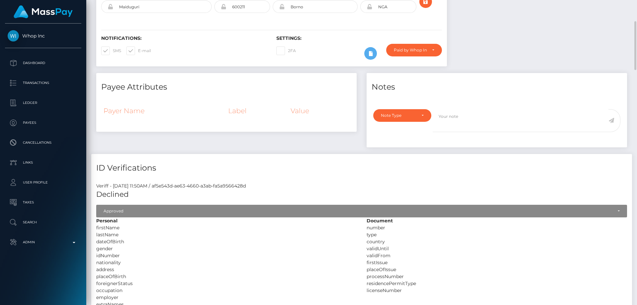
scroll to position [0, 0]
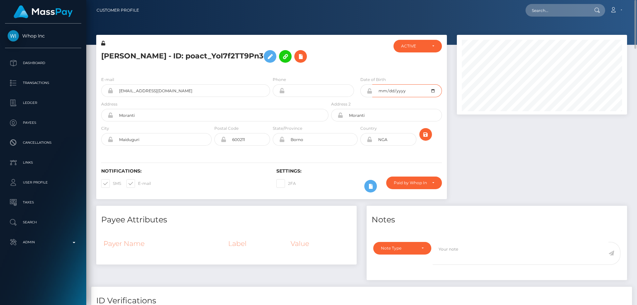
click at [432, 97] on input "2000-04-15" at bounding box center [406, 90] width 69 height 13
type input "2000-04-16"
click at [359, 71] on div at bounding box center [359, 55] width 58 height 31
click at [427, 139] on icon "submit" at bounding box center [425, 134] width 8 height 8
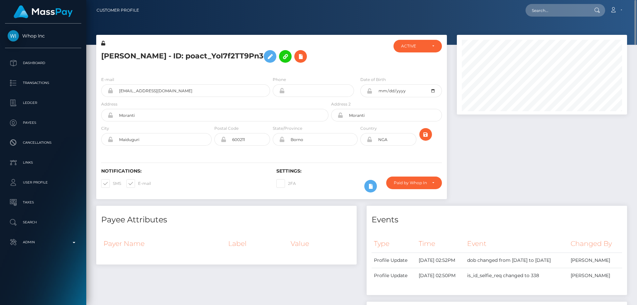
click at [102, 43] on icon at bounding box center [103, 43] width 4 height 5
click at [369, 93] on icon at bounding box center [369, 90] width 6 height 5
click at [115, 52] on h5 "Muhammad Sadiq Abba - ID: poact_YoI7f2TT9Pn3" at bounding box center [212, 56] width 223 height 19
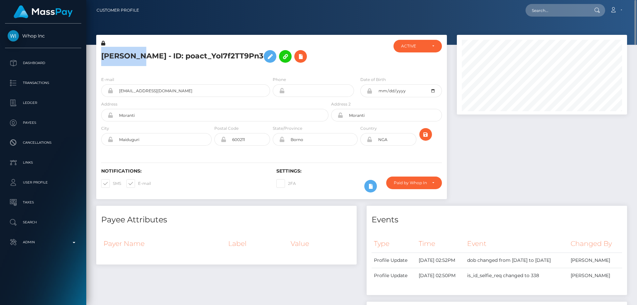
copy h5 "Muhammad Sadiq Abba - ID: poact_YoI7f2TT9Pn3"
paste input "poact_KV9qgrcRtvUC"
type input "poact_KV9qgrcRtvUC"
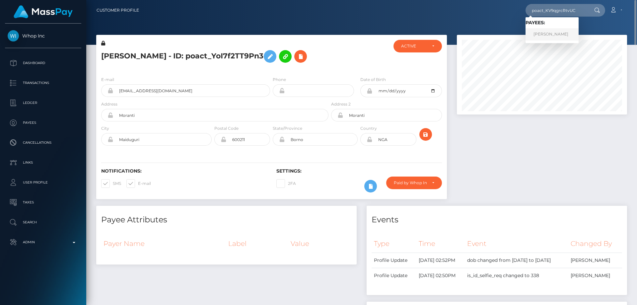
click at [548, 35] on link "Muriel Beau" at bounding box center [551, 34] width 53 height 12
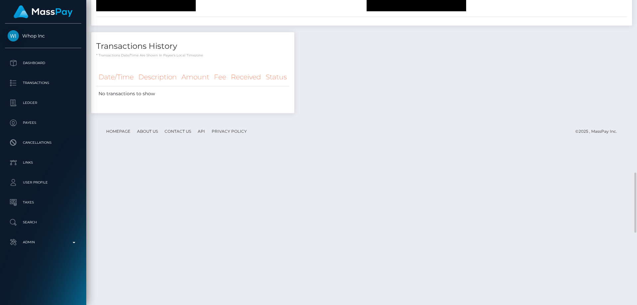
scroll to position [1004, 0]
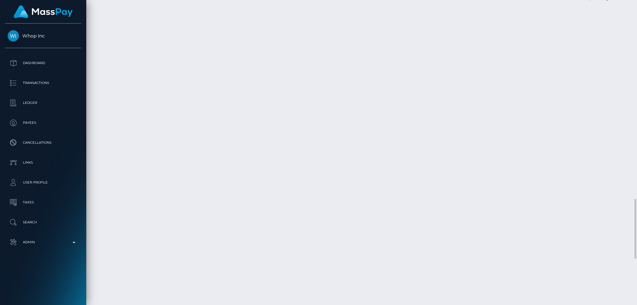
drag, startPoint x: 415, startPoint y: 121, endPoint x: 432, endPoint y: 139, distance: 24.9
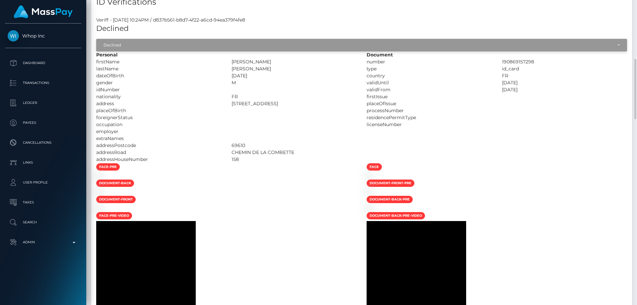
scroll to position [232, 0]
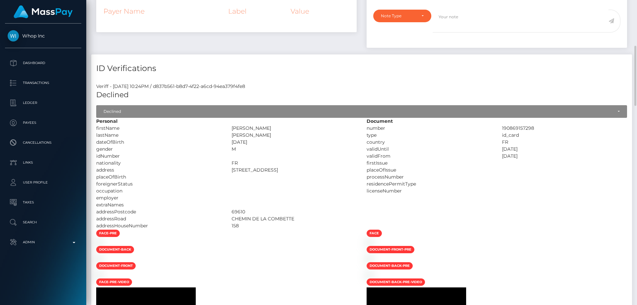
drag, startPoint x: 256, startPoint y: 126, endPoint x: 222, endPoint y: 125, distance: 34.5
click at [222, 125] on div "firstName [PERSON_NAME]" at bounding box center [226, 128] width 270 height 7
copy div "[PERSON_NAME]"
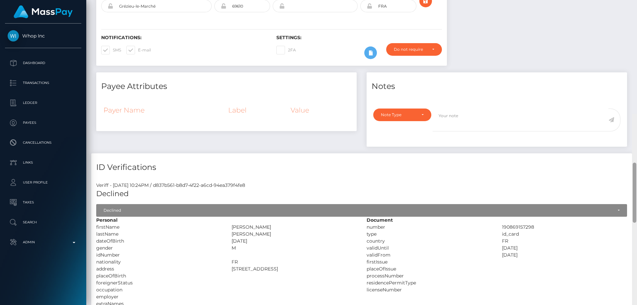
scroll to position [0, 0]
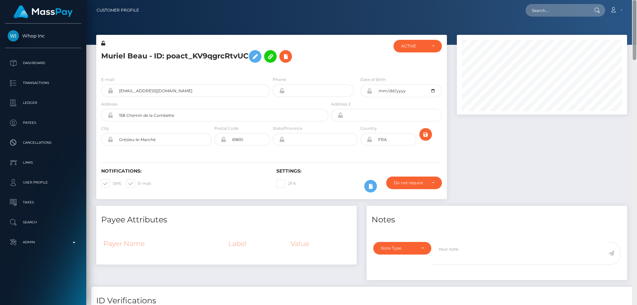
drag, startPoint x: 634, startPoint y: 77, endPoint x: 636, endPoint y: -40, distance: 116.7
click at [636, 0] on html "Whop Inc Dashboard Transactions Ledger Payees Cancellations Links" at bounding box center [318, 152] width 637 height 305
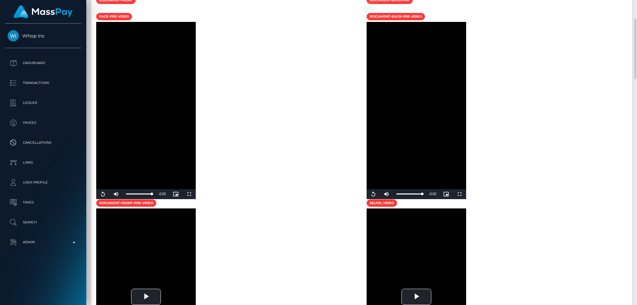
scroll to position [530, 0]
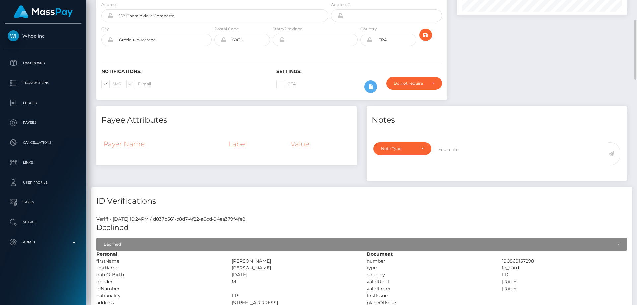
scroll to position [0, 0]
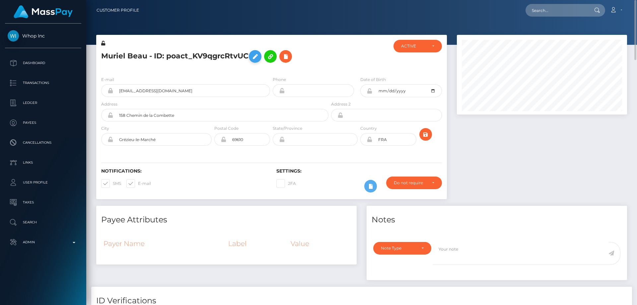
click at [259, 52] on icon at bounding box center [255, 56] width 8 height 8
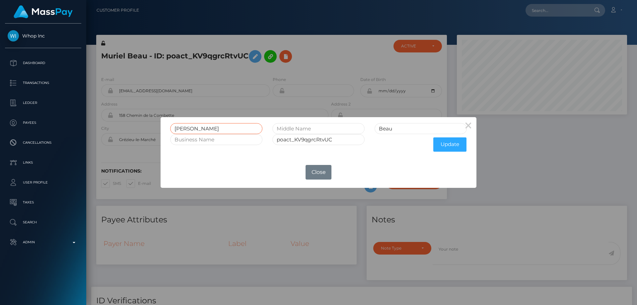
drag, startPoint x: 142, startPoint y: 128, endPoint x: 176, endPoint y: 129, distance: 33.8
click at [151, 128] on div "× Muriel Beau poact_KV9qgrcRtvUC Update OK No Close" at bounding box center [318, 152] width 637 height 305
paste input "[PERSON_NAME]"
type input "[PERSON_NAME]"
click at [448, 142] on button "Update" at bounding box center [449, 144] width 33 height 14
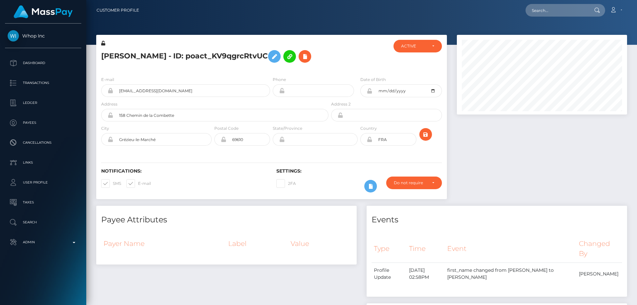
scroll to position [80, 170]
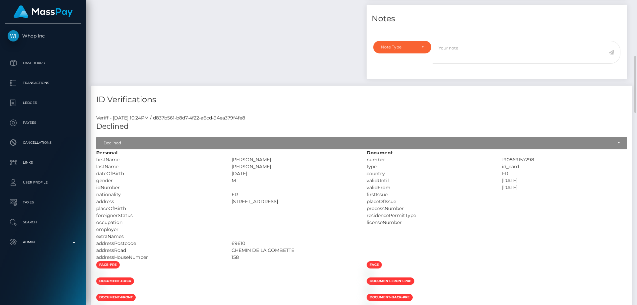
click at [266, 170] on div "[DATE]" at bounding box center [293, 173] width 135 height 7
drag, startPoint x: 258, startPoint y: 166, endPoint x: 231, endPoint y: 166, distance: 26.9
click at [231, 166] on div "[PERSON_NAME]" at bounding box center [293, 166] width 135 height 7
copy div "[PERSON_NAME]"
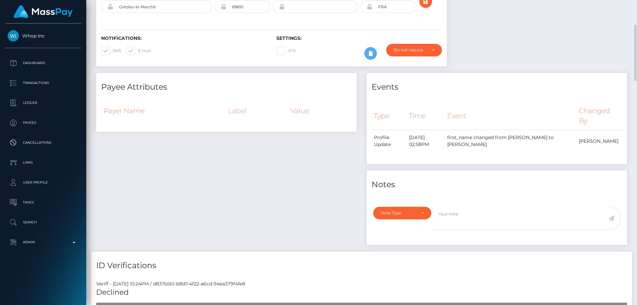
scroll to position [0, 0]
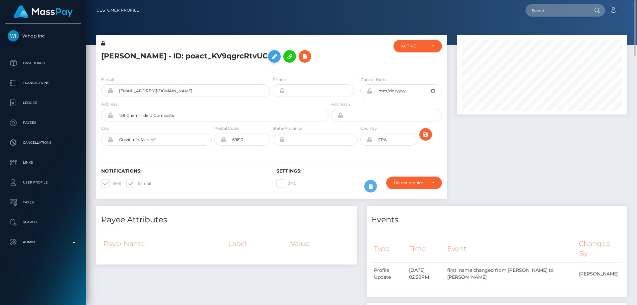
click at [270, 52] on icon at bounding box center [274, 56] width 8 height 8
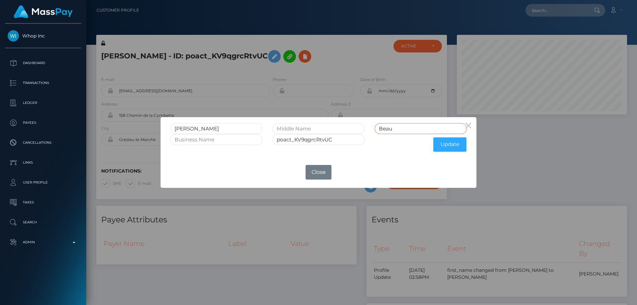
drag, startPoint x: 393, startPoint y: 126, endPoint x: 371, endPoint y: 129, distance: 22.0
click at [371, 129] on div "Beau" at bounding box center [420, 128] width 102 height 11
paste input "[PERSON_NAME]"
type input "[PERSON_NAME]"
click at [447, 144] on button "Update" at bounding box center [449, 144] width 33 height 14
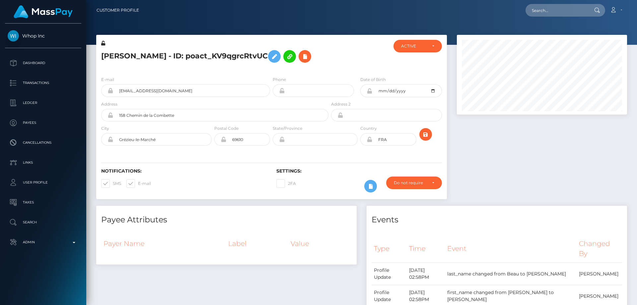
scroll to position [80, 170]
click at [103, 43] on icon at bounding box center [103, 43] width 4 height 5
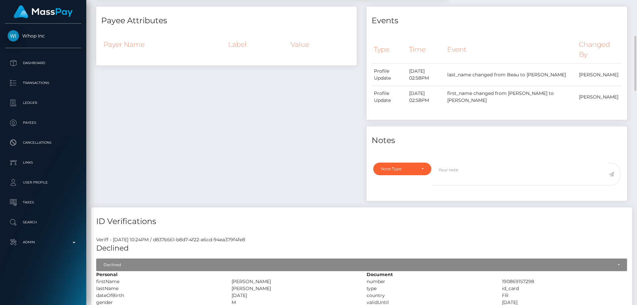
scroll to position [66, 0]
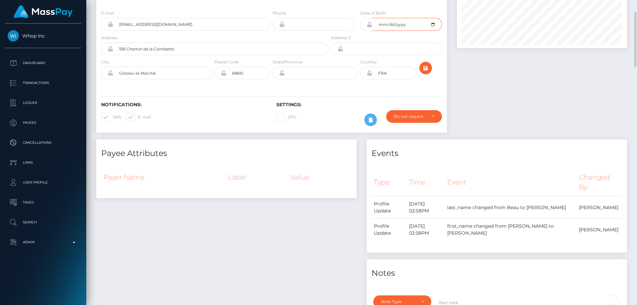
click at [434, 31] on input "[DATE]" at bounding box center [406, 24] width 69 height 13
type input "[DATE]"
drag, startPoint x: 495, startPoint y: 104, endPoint x: 478, endPoint y: 95, distance: 18.2
click at [494, 101] on div at bounding box center [542, 54] width 180 height 171
click at [423, 72] on icon "submit" at bounding box center [425, 68] width 8 height 8
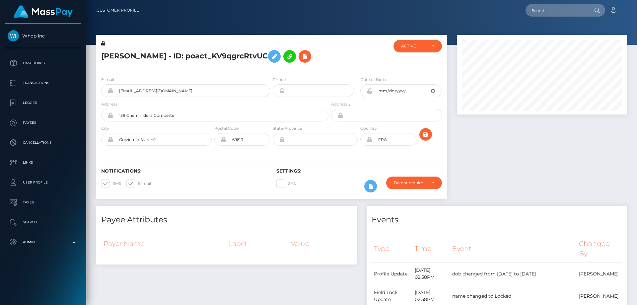
scroll to position [80, 170]
click at [369, 93] on icon at bounding box center [369, 90] width 6 height 5
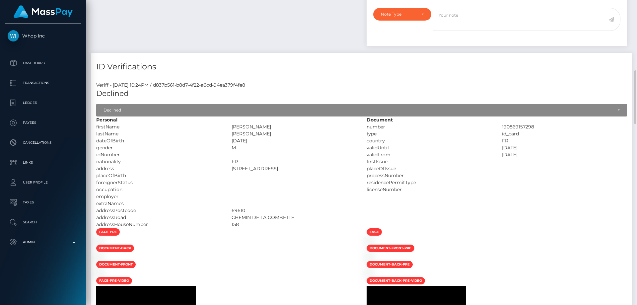
scroll to position [431, 0]
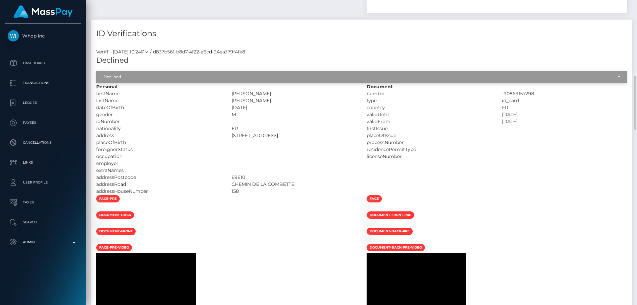
click at [165, 80] on div "Declined" at bounding box center [357, 76] width 509 height 5
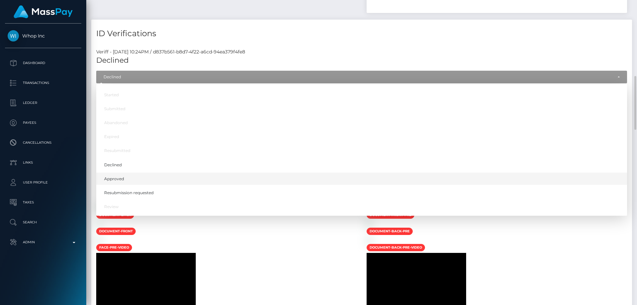
click at [119, 182] on span "Approved" at bounding box center [114, 179] width 20 height 6
select select "Approved"
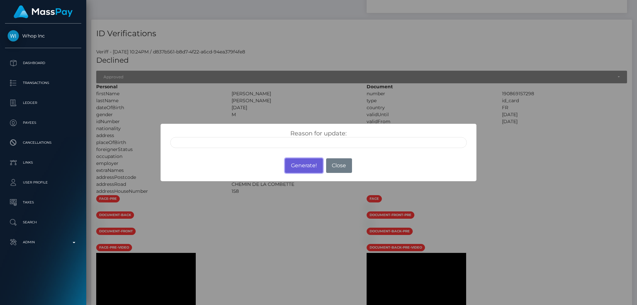
click at [300, 158] on button "Generate!" at bounding box center [303, 165] width 37 height 15
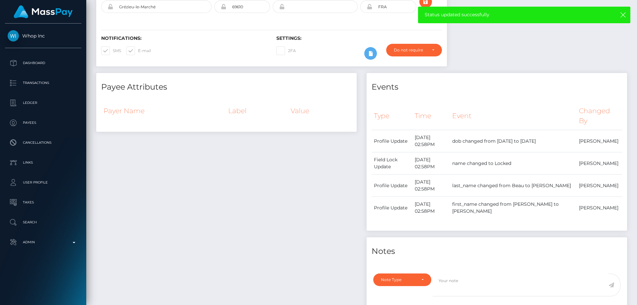
scroll to position [0, 0]
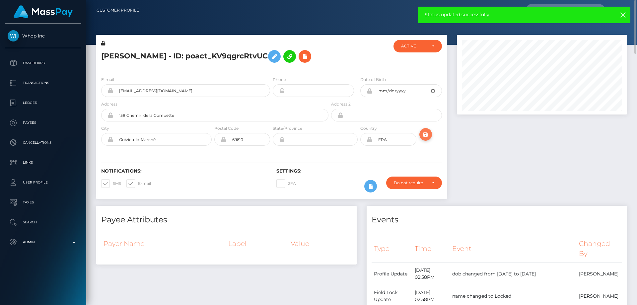
click at [425, 139] on icon "submit" at bounding box center [425, 134] width 8 height 8
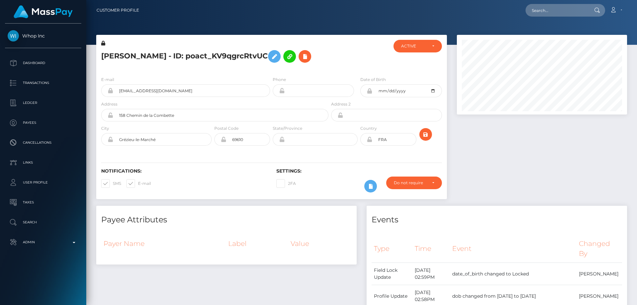
scroll to position [80, 170]
click at [193, 66] on h5 "[PERSON_NAME] - ID: poact_KV9qgrcRtvUC" at bounding box center [212, 56] width 223 height 19
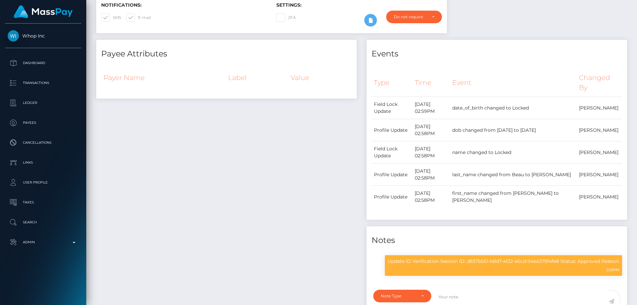
scroll to position [0, 0]
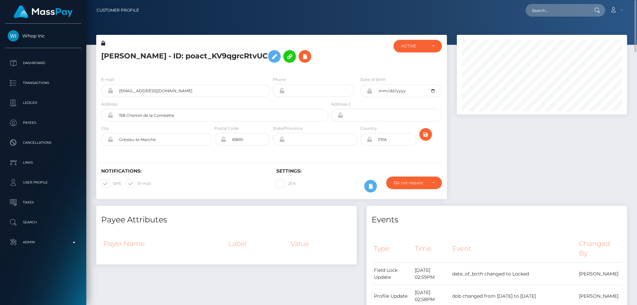
click at [158, 54] on h5 "[PERSON_NAME] - ID: poact_KV9qgrcRtvUC" at bounding box center [212, 56] width 223 height 19
drag, startPoint x: 211, startPoint y: 80, endPoint x: 199, endPoint y: 69, distance: 16.4
click at [211, 66] on h5 "[PERSON_NAME] - ID: poact_KV9qgrcRtvUC" at bounding box center [212, 56] width 223 height 19
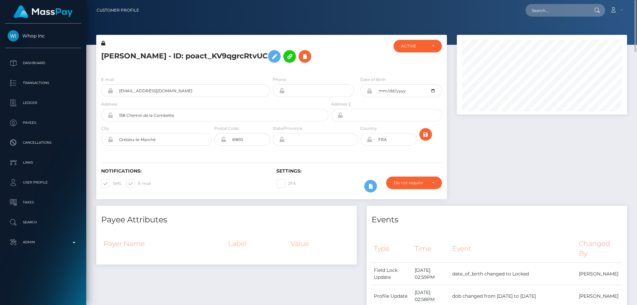
click at [182, 57] on h5 "[PERSON_NAME] - ID: poact_KV9qgrcRtvUC" at bounding box center [212, 56] width 223 height 19
click at [182, 57] on h5 "ANTHONY DELMOTTE - ID: poact_KV9qgrcRtvUC" at bounding box center [212, 56] width 223 height 19
copy h5 "ANTHONY DELMOTTE - ID: poact_KV9qgrcRtvUC"
paste input "poact_v0FpPveczXwn"
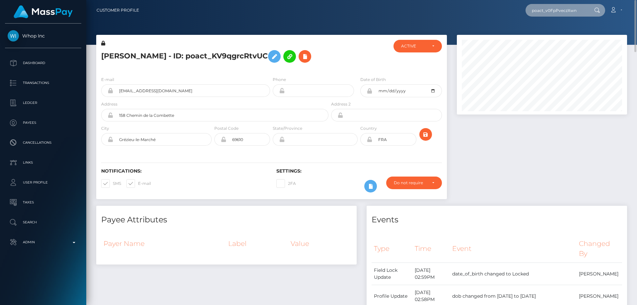
type input "poact_v0FpPveczXwn"
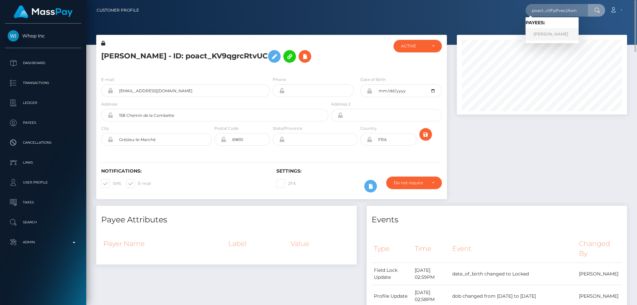
click at [544, 32] on link "Kiran Thomas Jacob" at bounding box center [551, 34] width 53 height 12
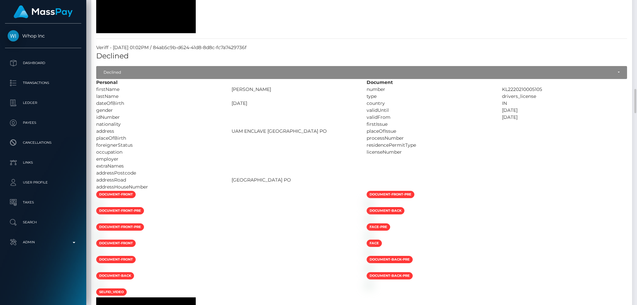
scroll to position [796, 0]
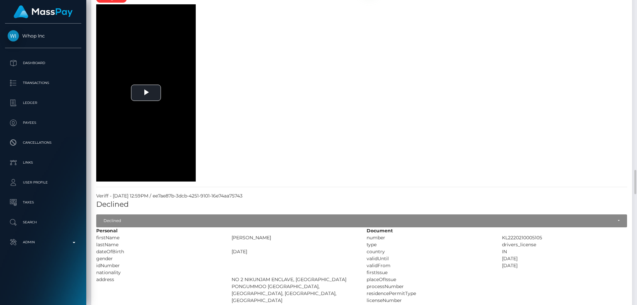
scroll to position [1326, 0]
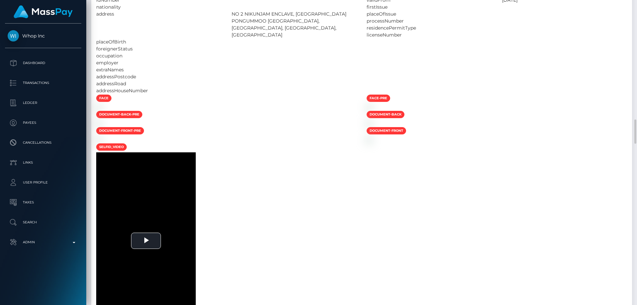
scroll to position [1558, 0]
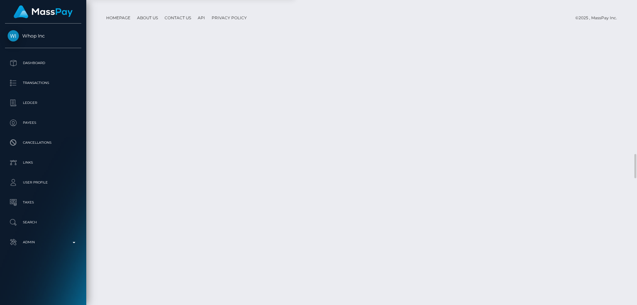
scroll to position [2022, 0]
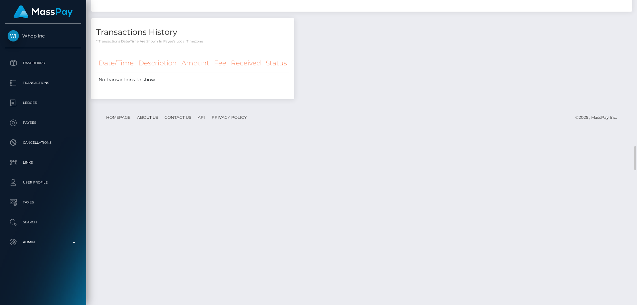
select select "Approved"
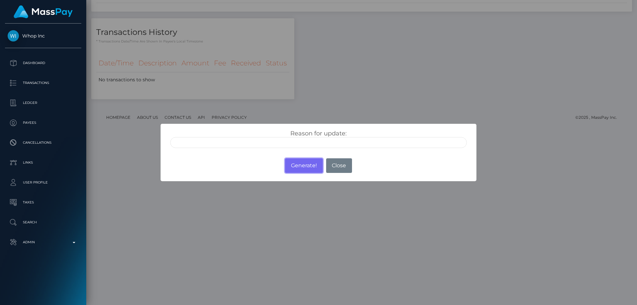
drag, startPoint x: 304, startPoint y: 165, endPoint x: 404, endPoint y: 92, distance: 123.7
click at [304, 165] on button "Generate!" at bounding box center [303, 165] width 37 height 15
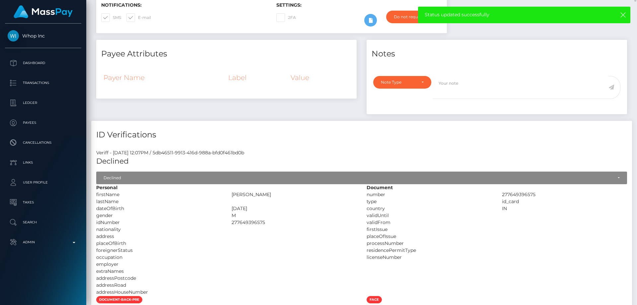
scroll to position [0, 0]
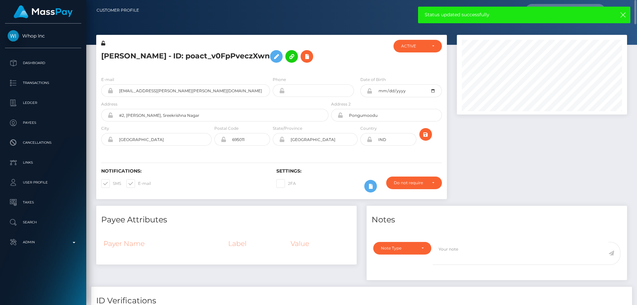
click at [102, 43] on icon at bounding box center [103, 43] width 4 height 5
click at [369, 93] on icon at bounding box center [369, 90] width 6 height 5
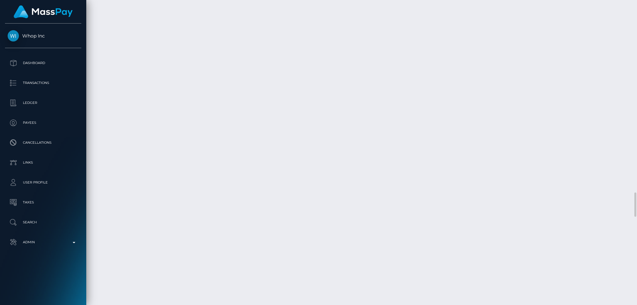
scroll to position [2089, 0]
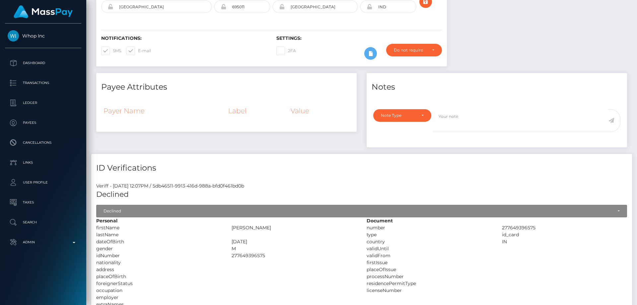
scroll to position [0, 0]
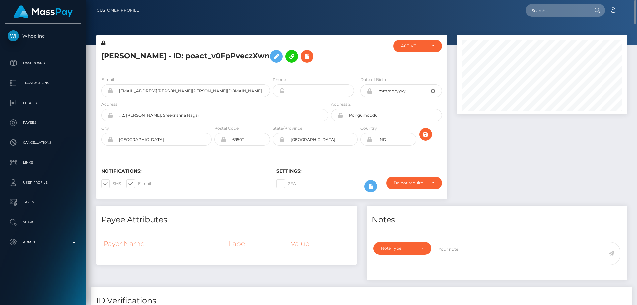
click at [370, 142] on icon at bounding box center [369, 139] width 6 height 5
click at [427, 139] on icon "submit" at bounding box center [425, 134] width 8 height 8
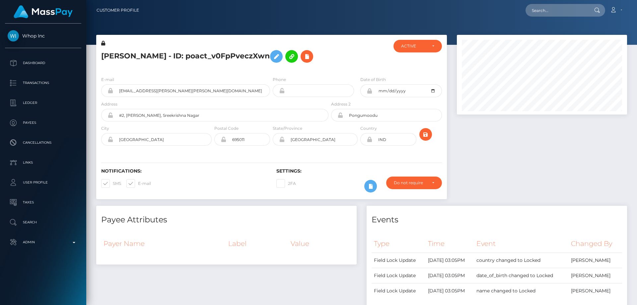
scroll to position [80, 170]
click at [170, 58] on h5 "Kiran Thomas Jacob - ID: poact_v0FpPveczXwn" at bounding box center [212, 56] width 223 height 19
copy h5 "Kiran Thomas Jacob - ID: poact_v0FpPveczXwn"
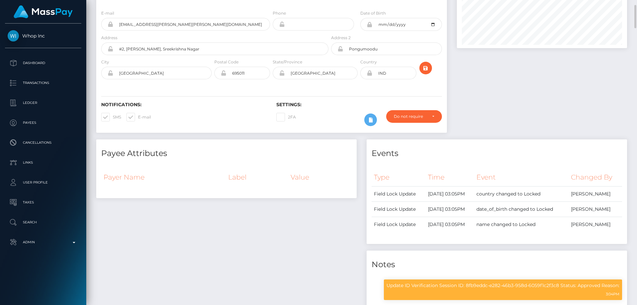
scroll to position [0, 0]
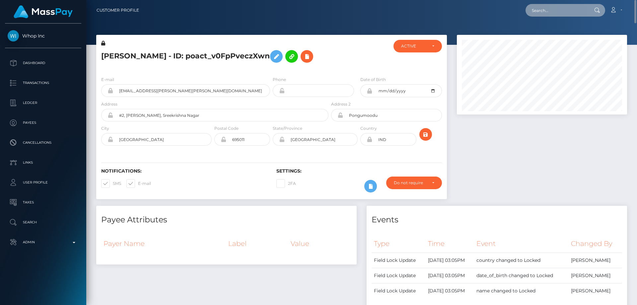
paste input "poact_SksBaMGdGnhQ"
type input "poact_SksBaMGdGnhQ"
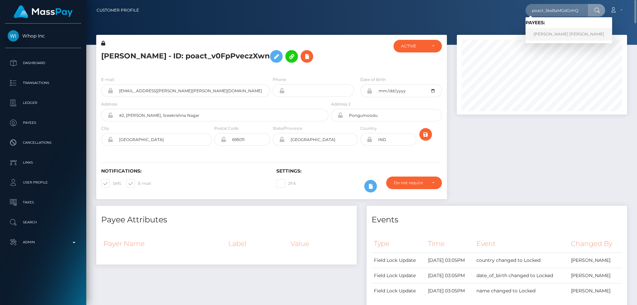
click at [555, 32] on link "MOHAMAD YASIN SALEH" at bounding box center [568, 34] width 87 height 12
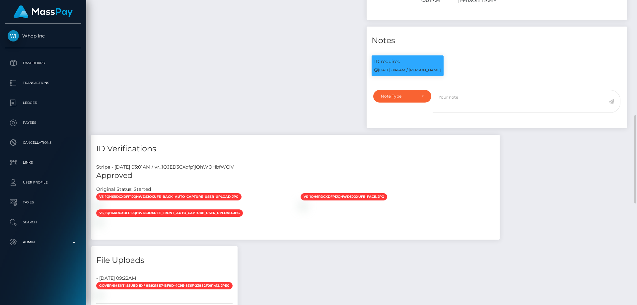
scroll to position [530, 0]
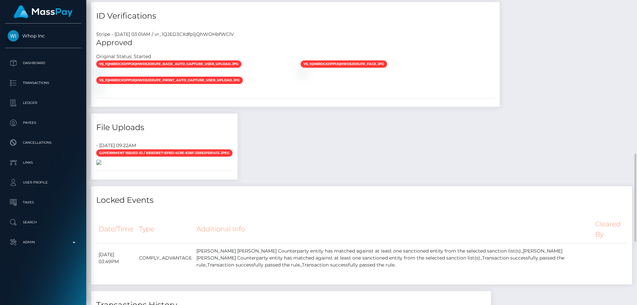
click at [101, 165] on img at bounding box center [98, 161] width 5 height 5
click at [396, 276] on div "Payee Attributes Payer Name Label Value Qatar / Bank Wire 5c47ca27-59ba-4e2f-be…" at bounding box center [361, 34] width 540 height 699
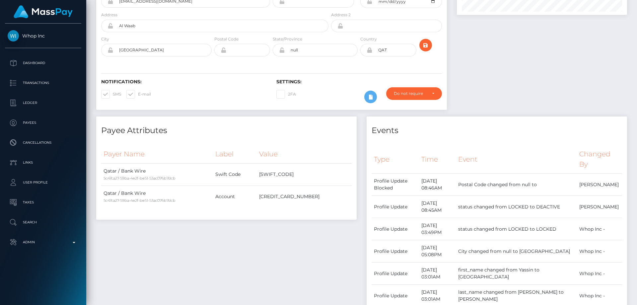
scroll to position [0, 0]
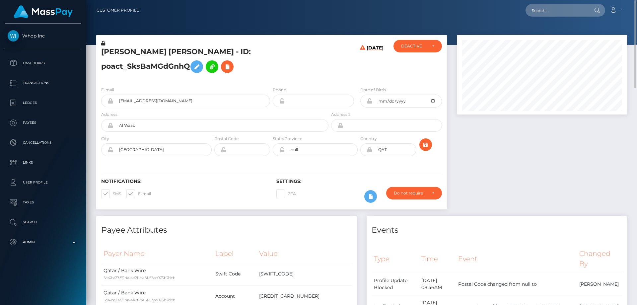
click at [165, 55] on h5 "[PERSON_NAME] [PERSON_NAME] - ID: poact_SksBaMGdGnhQ" at bounding box center [212, 62] width 223 height 30
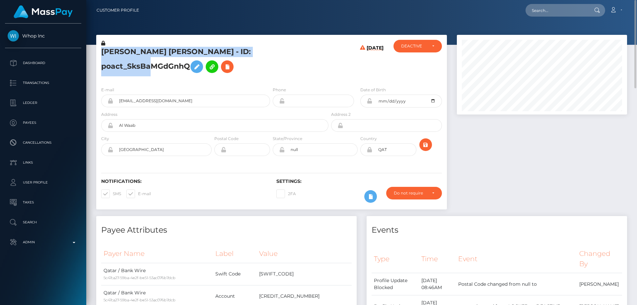
click at [165, 55] on h5 "[PERSON_NAME] [PERSON_NAME] - ID: poact_SksBaMGdGnhQ" at bounding box center [212, 62] width 223 height 30
copy h5 "[PERSON_NAME] [PERSON_NAME] - ID: poact_SksBaMGdGnhQ"
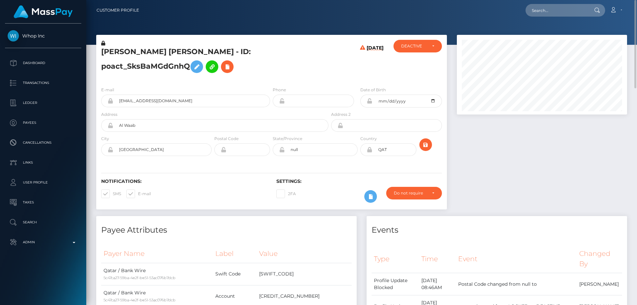
click at [317, 76] on h5 "[PERSON_NAME] [PERSON_NAME] - ID: poact_SksBaMGdGnhQ" at bounding box center [212, 62] width 223 height 30
drag, startPoint x: 197, startPoint y: 55, endPoint x: 104, endPoint y: 56, distance: 92.5
click at [104, 56] on h5 "[PERSON_NAME] [PERSON_NAME] - ID: poact_SksBaMGdGnhQ" at bounding box center [212, 62] width 223 height 30
copy h5 "[PERSON_NAME] [PERSON_NAME]"
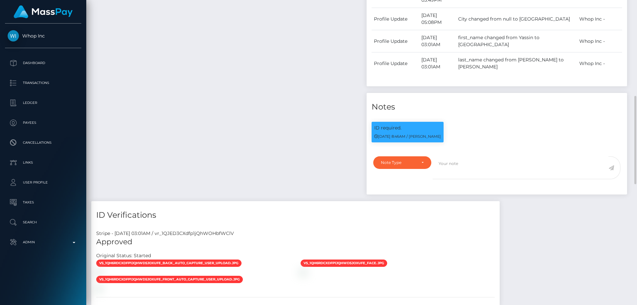
scroll to position [80, 170]
click at [520, 201] on div "Events Type Time Event Changed By" at bounding box center [496, 42] width 270 height 317
drag, startPoint x: 454, startPoint y: 172, endPoint x: 209, endPoint y: 130, distance: 248.2
click at [196, 131] on div "Payee Attributes Payer Name Label Value Qatar / Bank Wire 5c47ca27-59ba-4e2f-be…" at bounding box center [226, 42] width 270 height 317
paste textarea "The hit refers to a person without Middle Name"
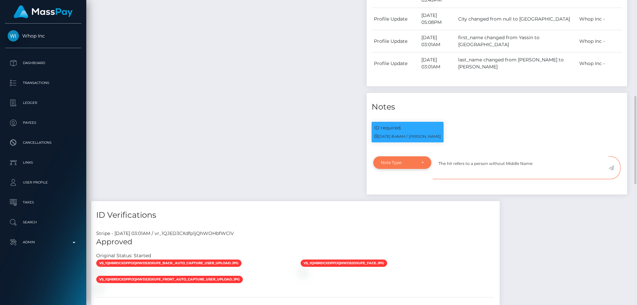
type textarea "The hit refers to a person without Middle Name"
click at [414, 165] on div "Note Type" at bounding box center [398, 162] width 35 height 5
drag, startPoint x: 410, startPoint y: 217, endPoint x: 526, endPoint y: 191, distance: 119.7
click at [410, 211] on span "Clear Compliance" at bounding box center [398, 208] width 35 height 6
select select "CLEAR_COMPLIANCE"
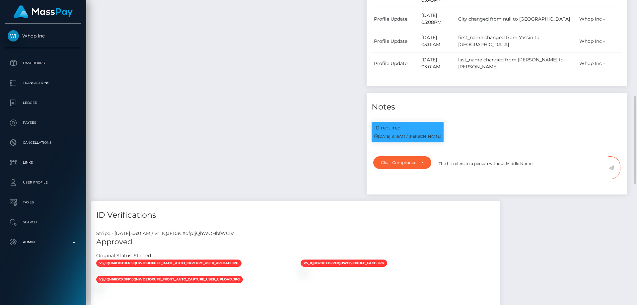
click at [546, 174] on textarea "The hit refers to a person without Middle Name" at bounding box center [520, 167] width 176 height 23
type textarea "The hit refers to a person without Middle Name. Flag cleared."
click at [612, 170] on icon at bounding box center [611, 167] width 6 height 5
click at [553, 237] on div "Payee Attributes Payer Name Label Value Qatar / Bank Wire 5c47ca27-59ba-4e2f-be…" at bounding box center [361, 233] width 540 height 699
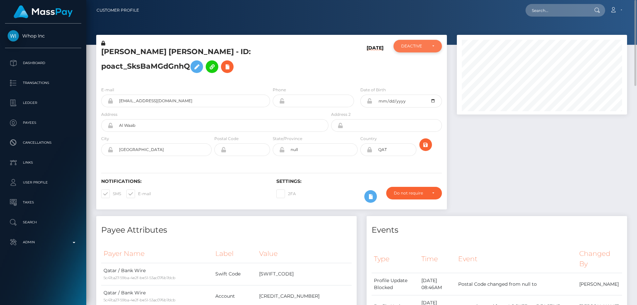
click at [422, 45] on div "DEACTIVE" at bounding box center [414, 45] width 26 height 5
click at [414, 65] on span "ACTIVE" at bounding box center [408, 64] width 15 height 6
select select "ACTIVE"
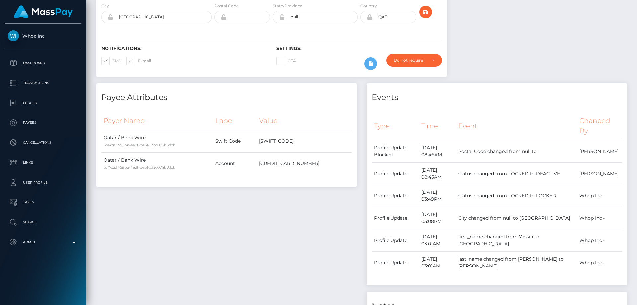
scroll to position [0, 0]
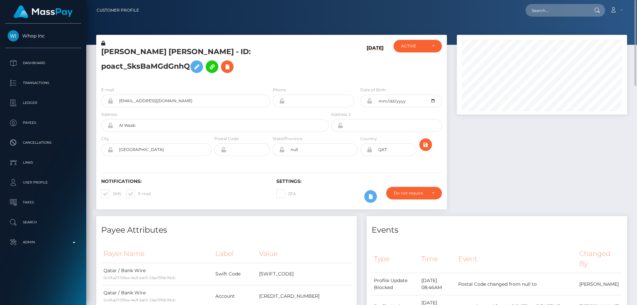
click at [164, 54] on h5 "MOHAMAD YASIN SALEH - ID: poact_SksBaMGdGnhQ" at bounding box center [212, 62] width 223 height 30
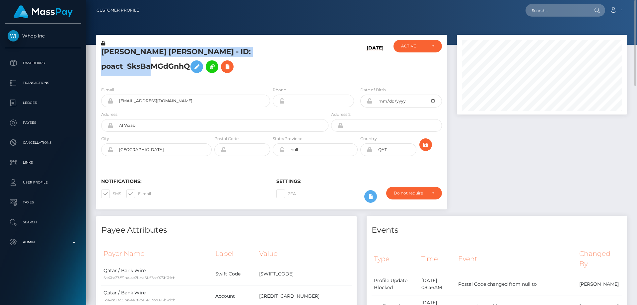
click at [164, 54] on h5 "MOHAMAD YASIN SALEH - ID: poact_SksBaMGdGnhQ" at bounding box center [212, 62] width 223 height 30
copy h5 "MOHAMAD YASIN SALEH - ID: poact_SksBaMGdGnhQ"
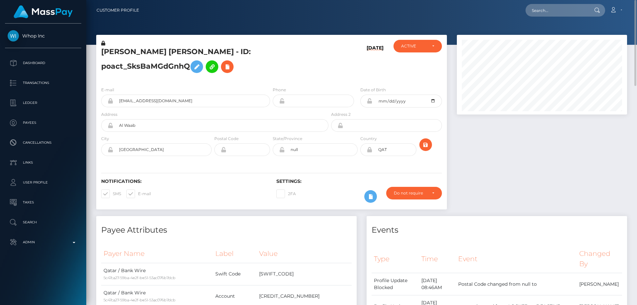
click at [340, 72] on div "09/18/25" at bounding box center [359, 60] width 58 height 41
click at [196, 68] on h5 "MOHAMAD YASIN SALEH - ID: poact_SksBaMGdGnhQ" at bounding box center [212, 62] width 223 height 30
click at [52, 217] on p "Search" at bounding box center [43, 222] width 71 height 10
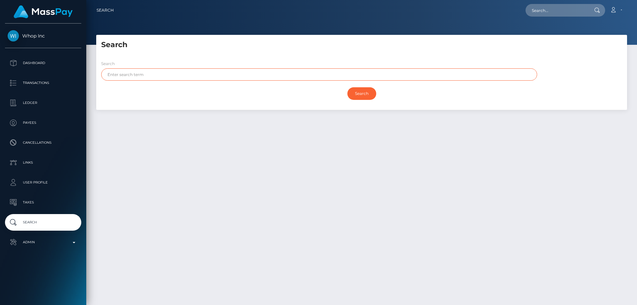
click at [142, 75] on input "text" at bounding box center [319, 74] width 436 height 12
type input "Ibrahim"
click at [347, 87] on input "Search" at bounding box center [361, 93] width 29 height 13
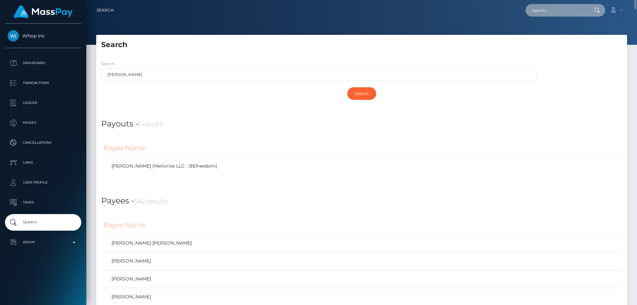
paste input "299911"
type input "299911"
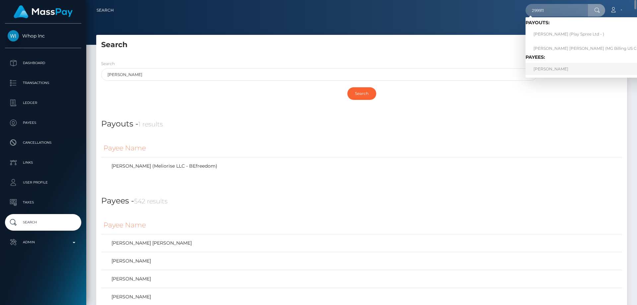
click at [548, 68] on link "ZAIN GRAHAM NAWAZ" at bounding box center [590, 69] width 131 height 12
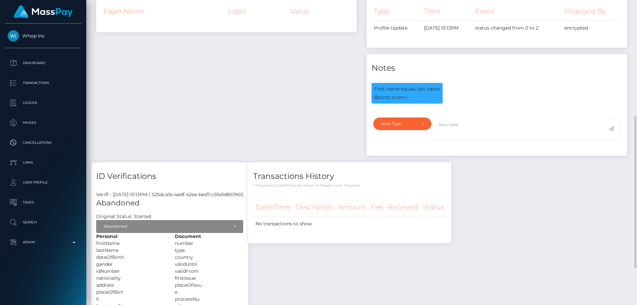
scroll to position [304, 0]
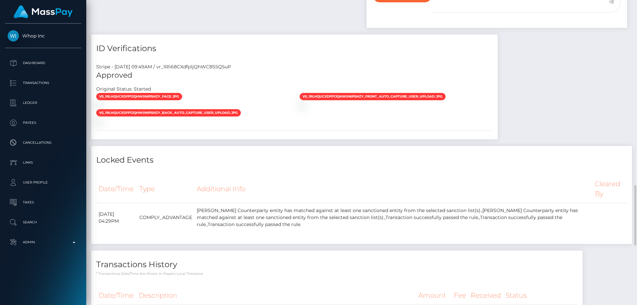
scroll to position [1094, 0]
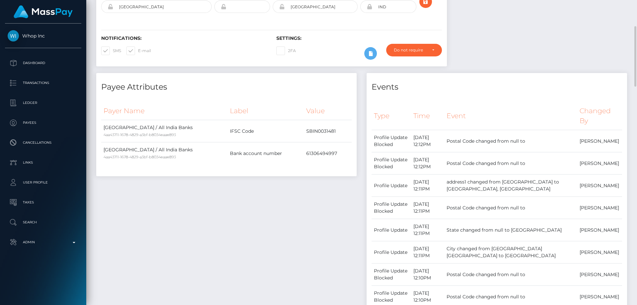
scroll to position [0, 0]
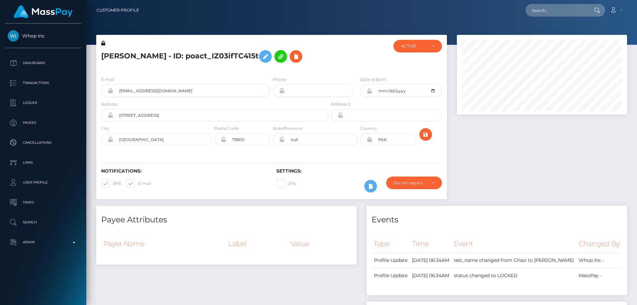
scroll to position [80, 170]
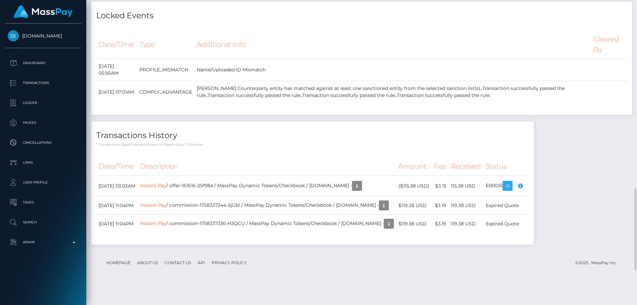
scroll to position [763, 0]
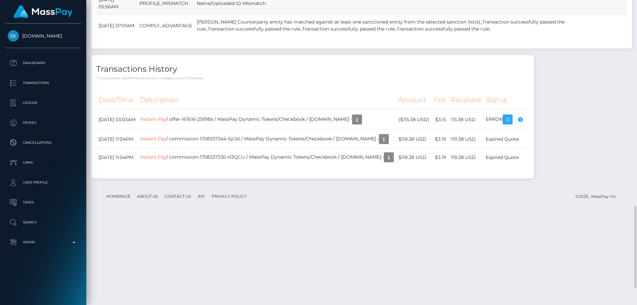
drag, startPoint x: 216, startPoint y: 154, endPoint x: 331, endPoint y: 148, distance: 114.9
click at [324, 15] on td "Name/Uploaded ID Mismatch" at bounding box center [392, 3] width 397 height 22
click at [272, 45] on div "Date/Time Type Additional Info Cleared By September 28, 2025 05:56AM" at bounding box center [361, 4] width 530 height 81
drag, startPoint x: 276, startPoint y: 156, endPoint x: 342, endPoint y: 153, distance: 66.7
click at [342, 15] on tr "September 28, 2025 05:56AM PROFILE_MISMATCH Name/Uploaded ID Mismatch" at bounding box center [361, 3] width 530 height 22
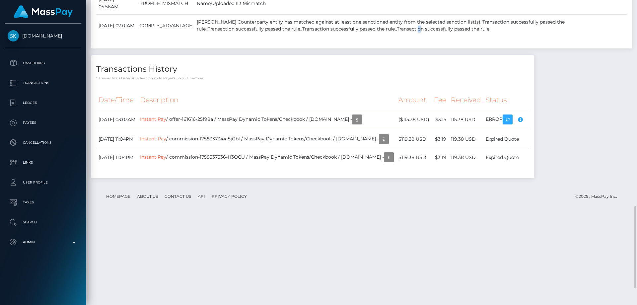
click at [342, 37] on td "[PERSON_NAME] Counterparty entity has matched against at least one sanctioned e…" at bounding box center [392, 26] width 397 height 22
drag, startPoint x: 340, startPoint y: 187, endPoint x: 334, endPoint y: 193, distance: 8.5
click at [339, 45] on div "Date/Time Type Additional Info Cleared By September 28, 2025 05:56AM" at bounding box center [361, 4] width 530 height 81
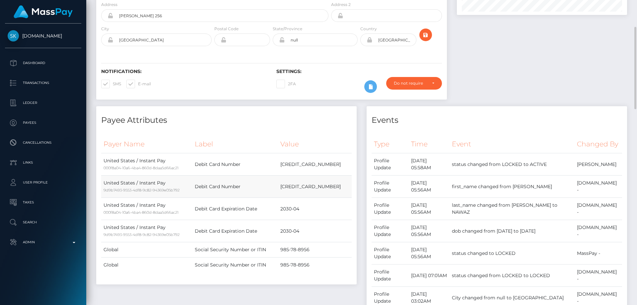
scroll to position [0, 0]
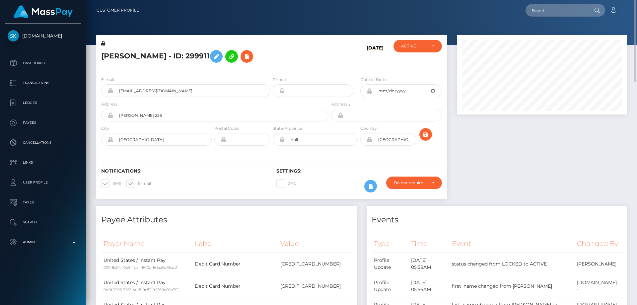
drag, startPoint x: 491, startPoint y: 194, endPoint x: 490, endPoint y: 191, distance: 3.4
click at [491, 194] on div at bounding box center [542, 120] width 180 height 171
click at [423, 133] on icon "submit" at bounding box center [425, 134] width 8 height 8
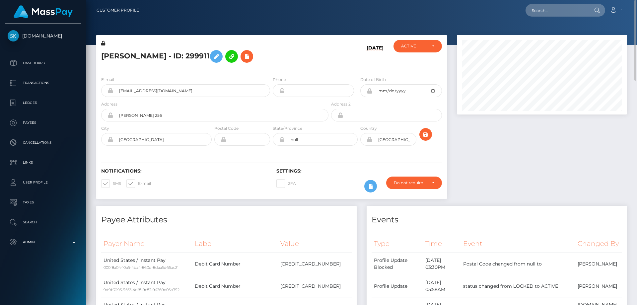
click at [369, 49] on h6 "[DATE]" at bounding box center [374, 56] width 17 height 23
drag, startPoint x: 361, startPoint y: 47, endPoint x: 386, endPoint y: 49, distance: 24.9
click at [386, 49] on div "[DATE]" at bounding box center [359, 55] width 58 height 31
click at [147, 59] on h5 "[PERSON_NAME] - ID: 299911" at bounding box center [212, 56] width 223 height 19
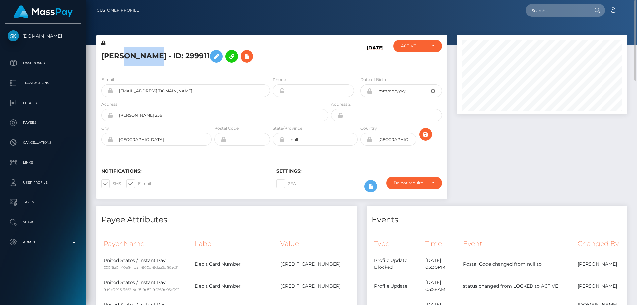
click at [147, 59] on h5 "[PERSON_NAME] - ID: 299911" at bounding box center [212, 56] width 223 height 19
copy h5 "[PERSON_NAME] - ID: 299911"
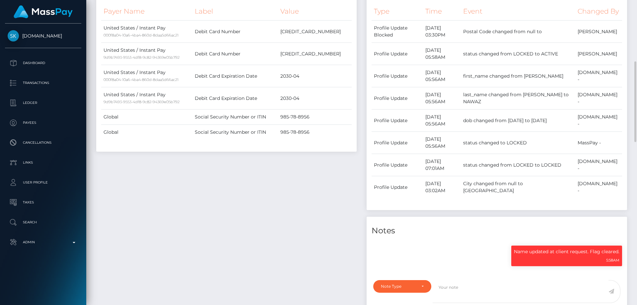
scroll to position [365, 0]
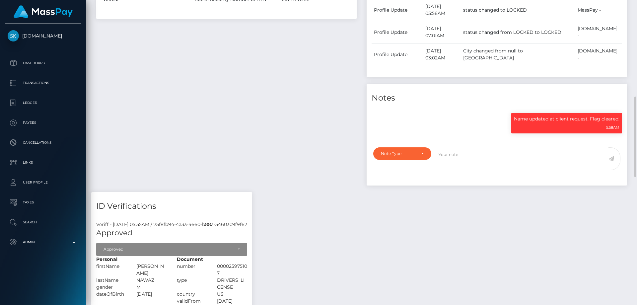
drag, startPoint x: 491, startPoint y: 265, endPoint x: 486, endPoint y: 263, distance: 5.0
click at [491, 265] on div "Payee Attributes Payer Name Label Value [GEOGRAPHIC_DATA] / Instant Pay 000f8a0…" at bounding box center [361, 223] width 540 height 764
click at [237, 109] on div "Payee Attributes Payer Name Label Value [GEOGRAPHIC_DATA] / Instant Pay 000f8a0…" at bounding box center [226, 16] width 270 height 351
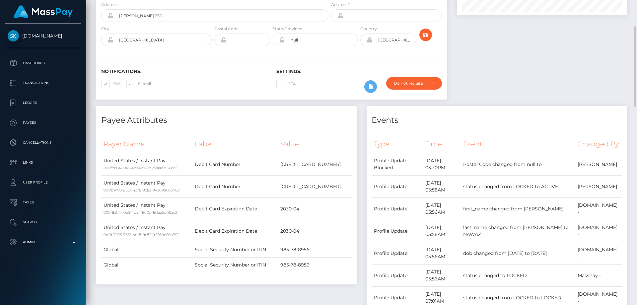
scroll to position [0, 0]
